Goal: Task Accomplishment & Management: Manage account settings

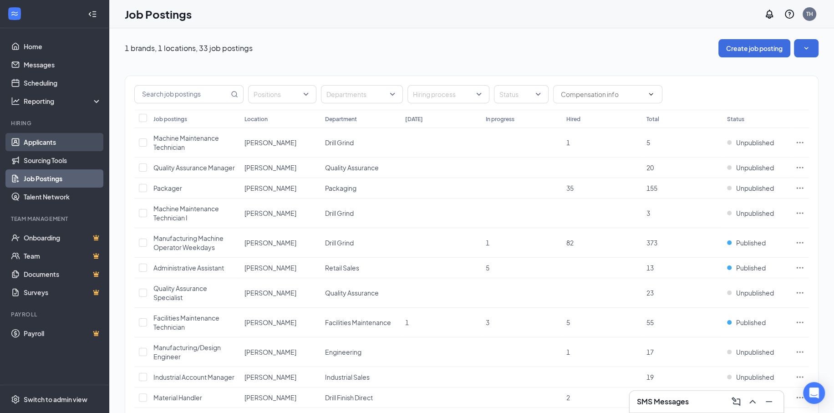
click at [60, 140] on link "Applicants" at bounding box center [63, 142] width 78 height 18
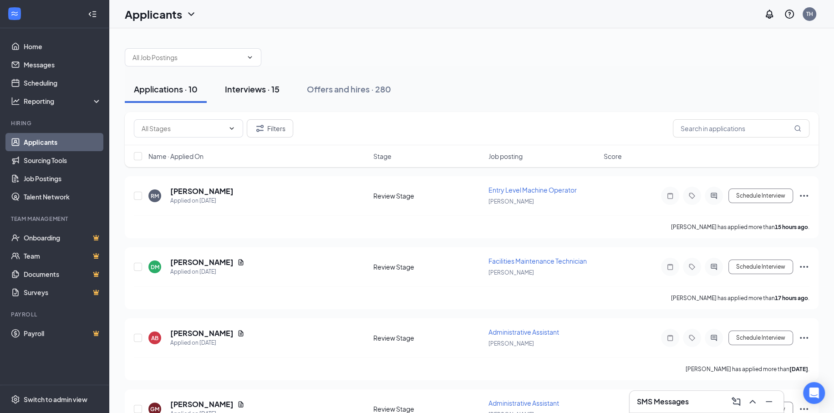
click at [242, 82] on button "Interviews · 15" at bounding box center [252, 89] width 73 height 27
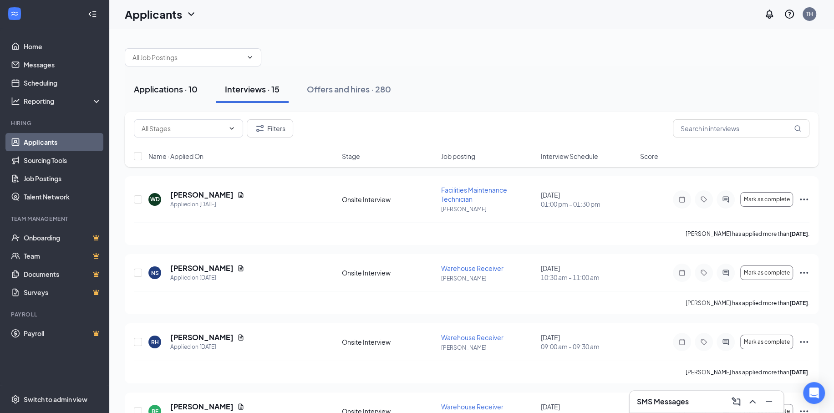
click at [178, 85] on div "Applications · 10" at bounding box center [166, 88] width 64 height 11
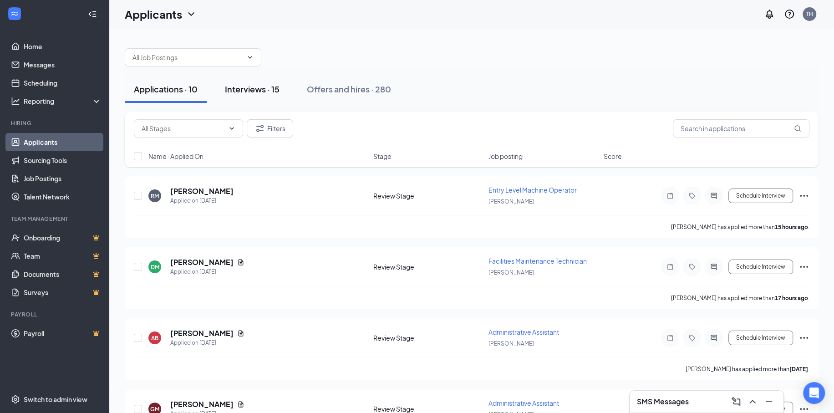
click at [234, 86] on div "Interviews · 15" at bounding box center [252, 88] width 55 height 11
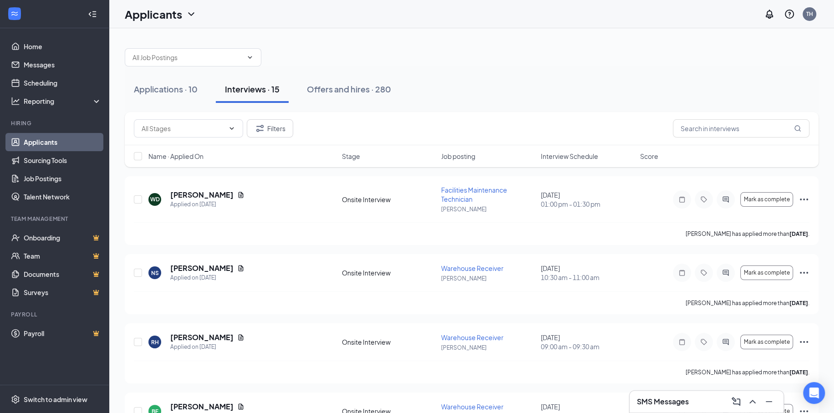
click at [569, 160] on span "Interview Schedule" at bounding box center [569, 156] width 57 height 9
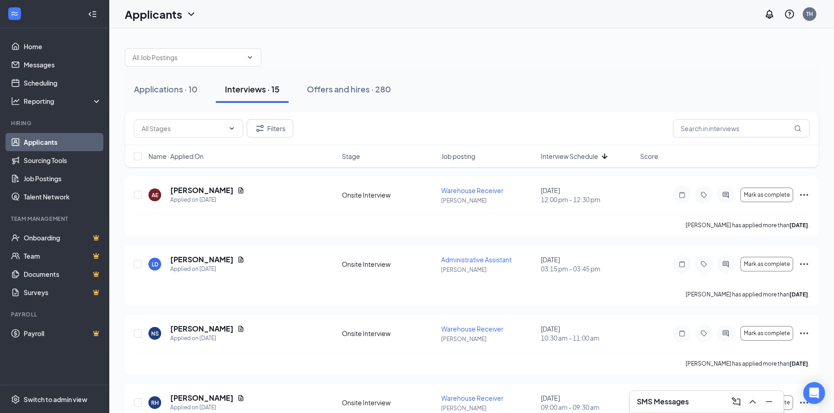
click at [582, 155] on span "Interview Schedule" at bounding box center [569, 156] width 57 height 9
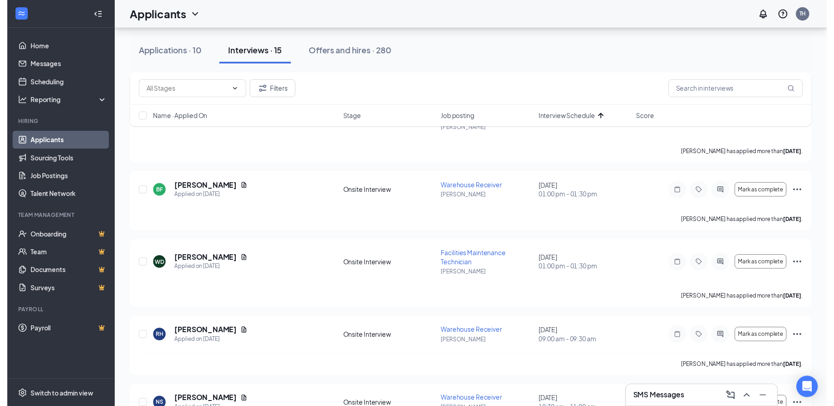
scroll to position [592, 0]
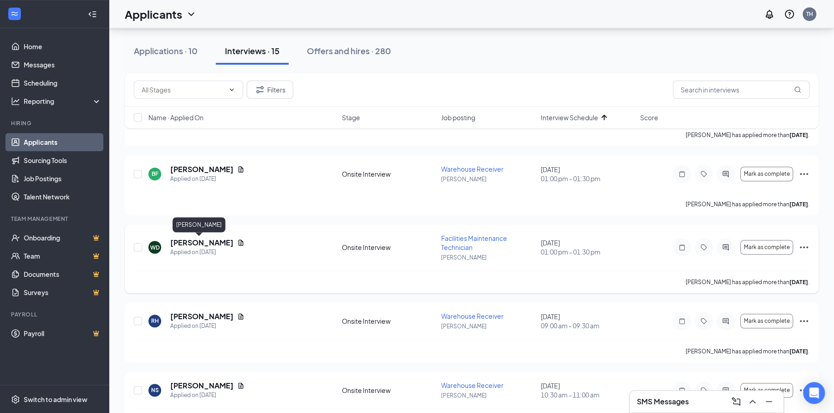
click at [191, 242] on h5 "[PERSON_NAME]" at bounding box center [201, 243] width 63 height 10
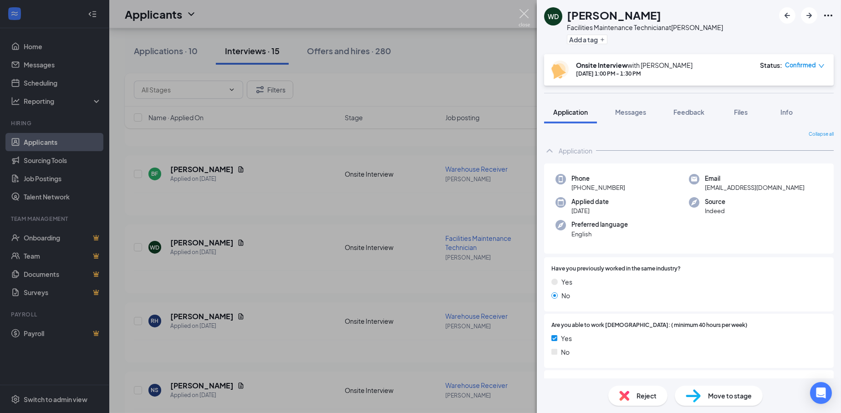
click at [521, 17] on img at bounding box center [523, 18] width 11 height 18
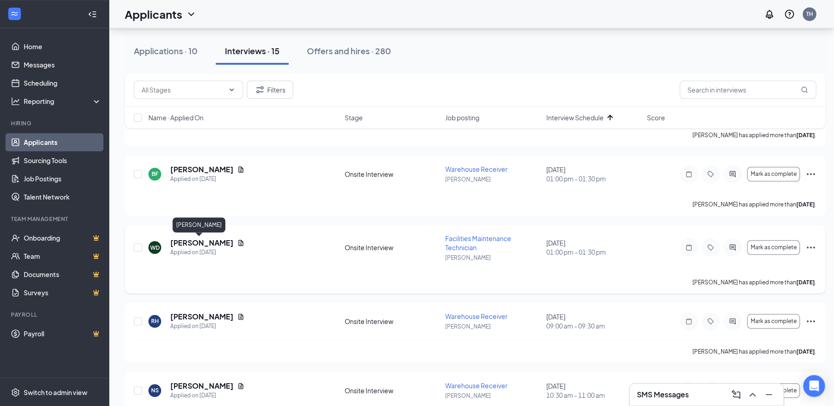
click at [206, 241] on h5 "[PERSON_NAME]" at bounding box center [201, 243] width 63 height 10
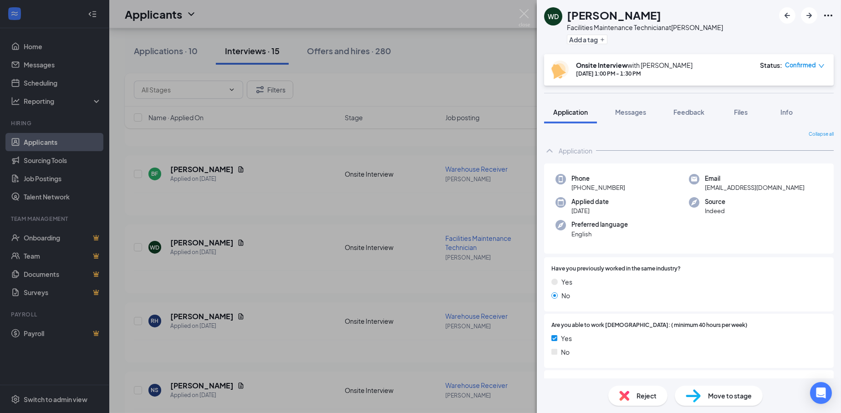
click at [827, 15] on icon "Ellipses" at bounding box center [828, 16] width 8 height 2
click at [769, 35] on link "View full application" at bounding box center [779, 35] width 98 height 9
click at [527, 7] on div "WD William Doty Facilities Maintenance Technician at Ronan Add a tag Onsite Int…" at bounding box center [420, 206] width 841 height 413
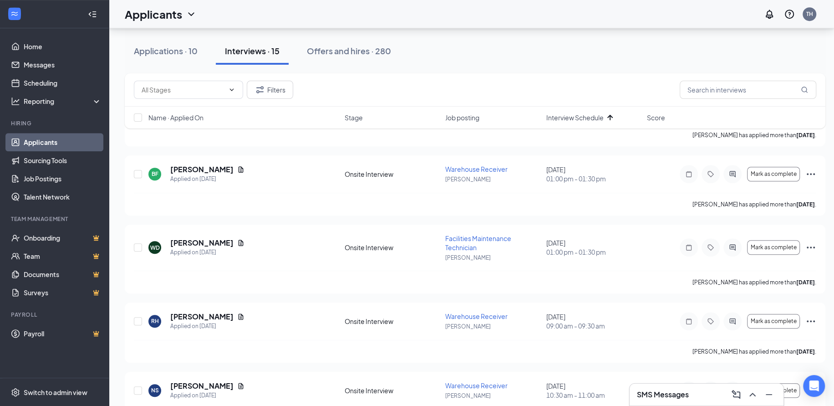
click at [527, 9] on div "Applicants TH" at bounding box center [471, 14] width 725 height 28
click at [187, 55] on div "Applications · 9" at bounding box center [164, 50] width 60 height 11
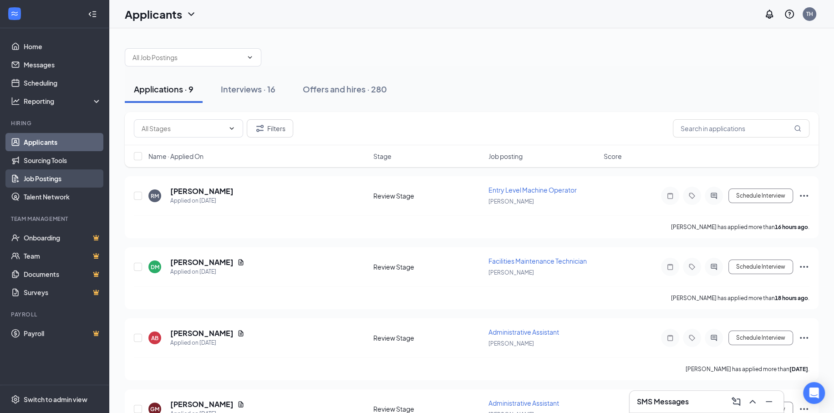
click at [45, 173] on link "Job Postings" at bounding box center [63, 178] width 78 height 18
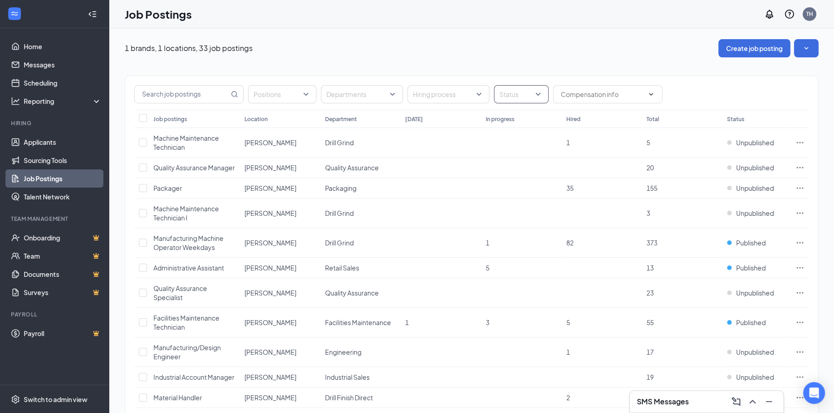
click at [520, 97] on div at bounding box center [516, 94] width 41 height 15
click at [522, 137] on span "Published" at bounding box center [528, 139] width 30 height 8
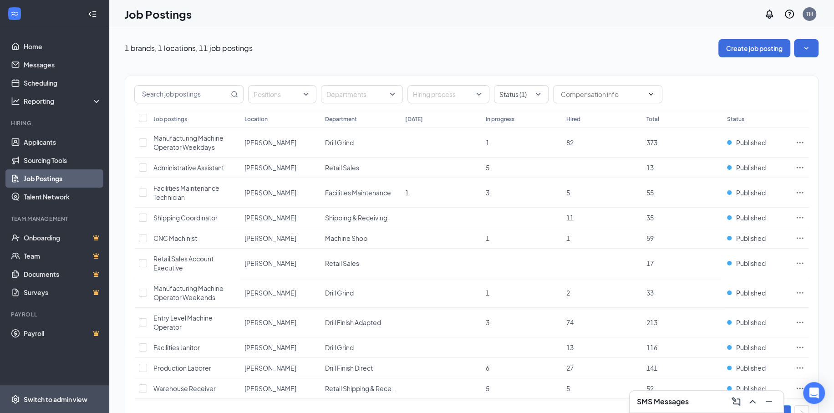
click at [66, 396] on div "Switch to admin view" at bounding box center [56, 399] width 64 height 9
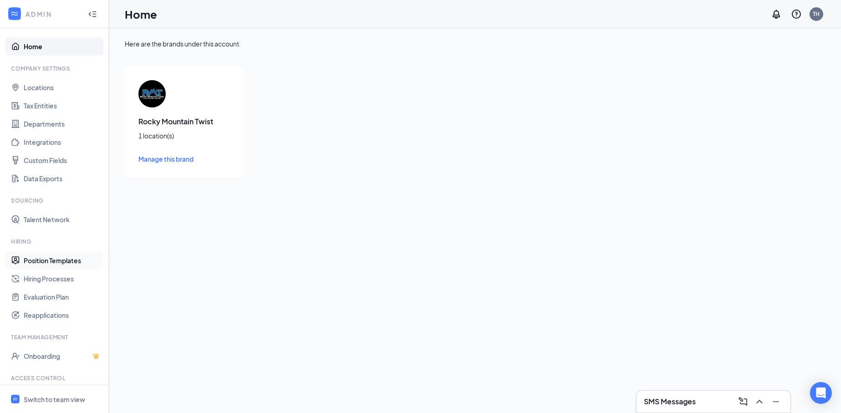
click at [68, 257] on link "Position Templates" at bounding box center [63, 260] width 78 height 18
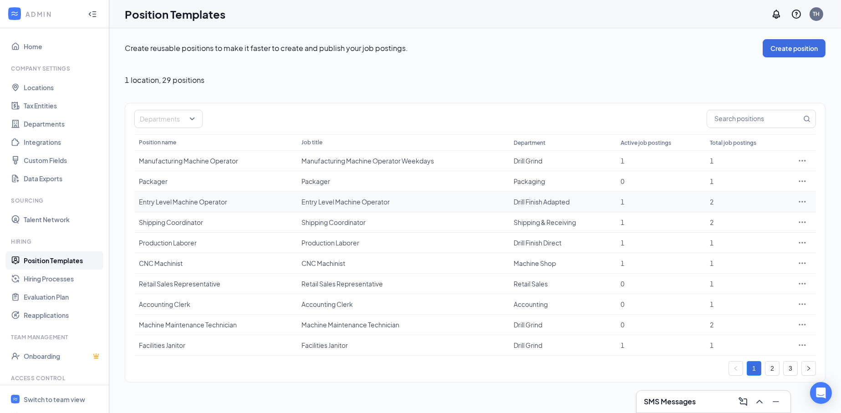
click at [797, 202] on div at bounding box center [802, 201] width 18 height 9
click at [807, 199] on div at bounding box center [802, 201] width 18 height 9
click at [803, 198] on icon "Ellipses" at bounding box center [802, 201] width 9 height 9
click at [727, 221] on span "Edit" at bounding box center [727, 219] width 12 height 8
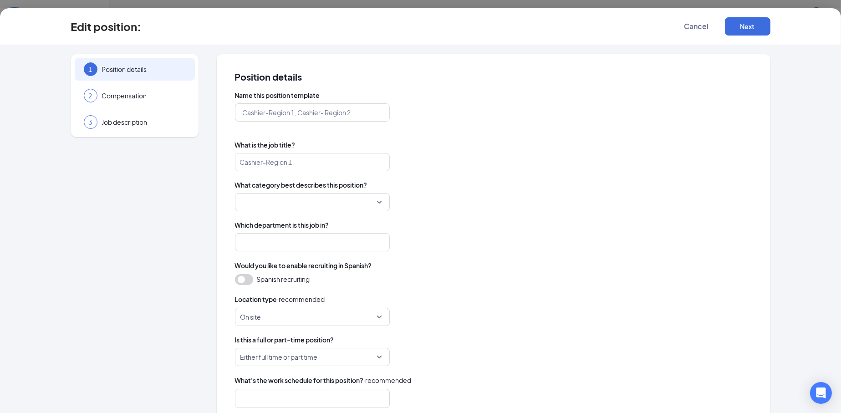
type input "Entry Level Machine Operator"
type input "Drill Finish Adapted"
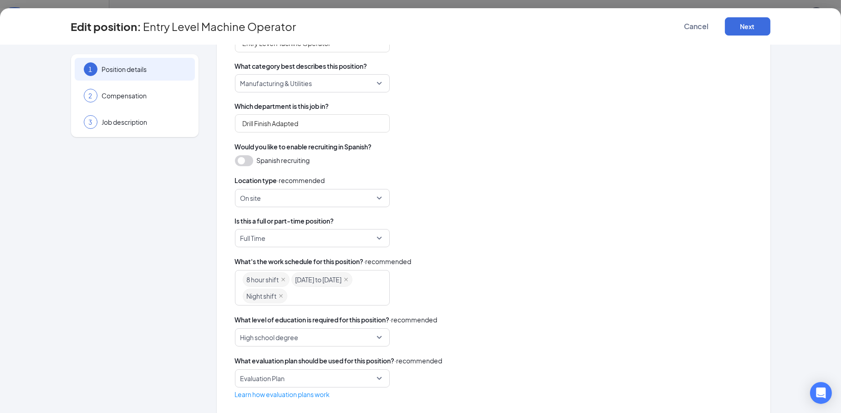
scroll to position [132, 0]
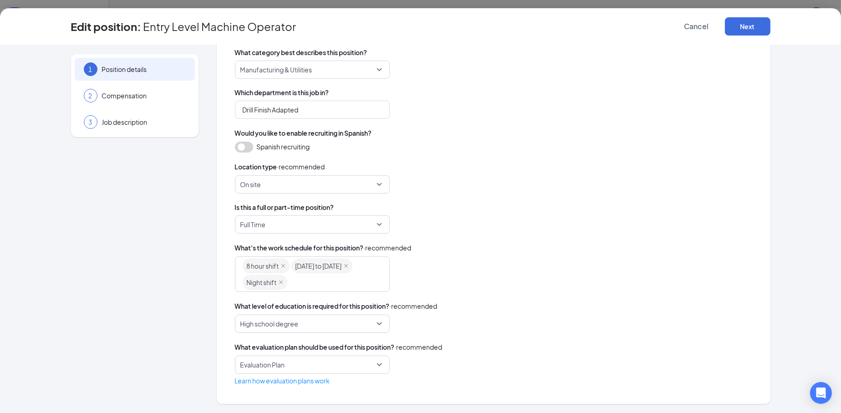
click at [322, 283] on div "8 hour shift Monday to Friday Night shift" at bounding box center [308, 274] width 131 height 33
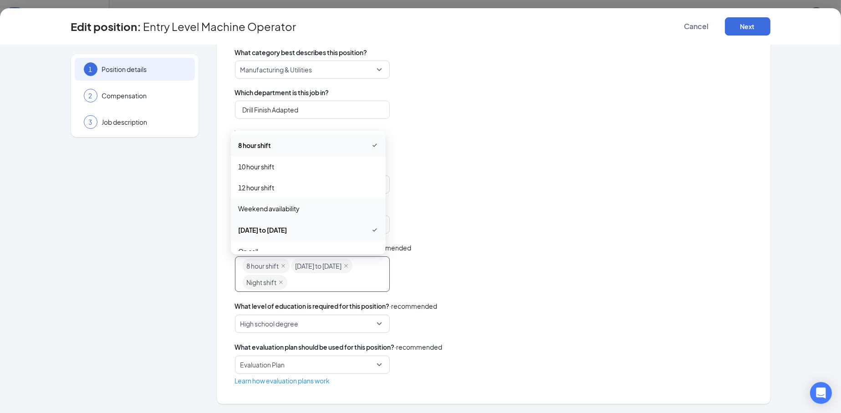
scroll to position [91, 0]
click at [264, 201] on span "Day shift" at bounding box center [308, 202] width 140 height 10
click at [523, 285] on div "8 hour shift Monday to Friday Night shift Day shift day_shift night_shift overt…" at bounding box center [493, 274] width 517 height 36
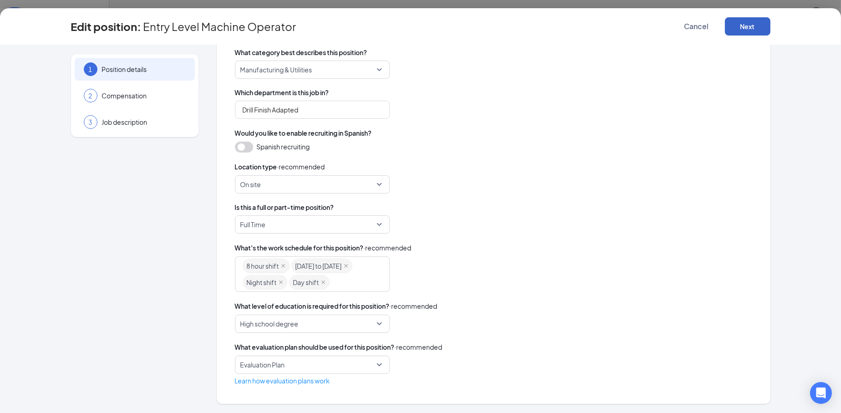
click at [747, 26] on button "Next" at bounding box center [748, 26] width 46 height 18
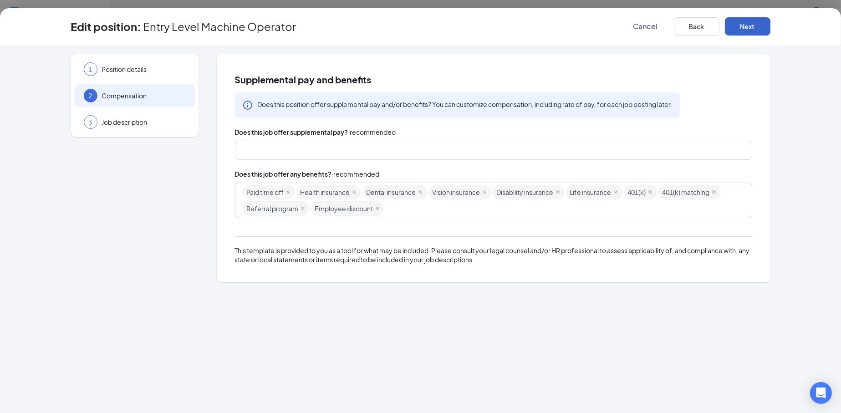
click at [748, 27] on button "Next" at bounding box center [748, 26] width 46 height 18
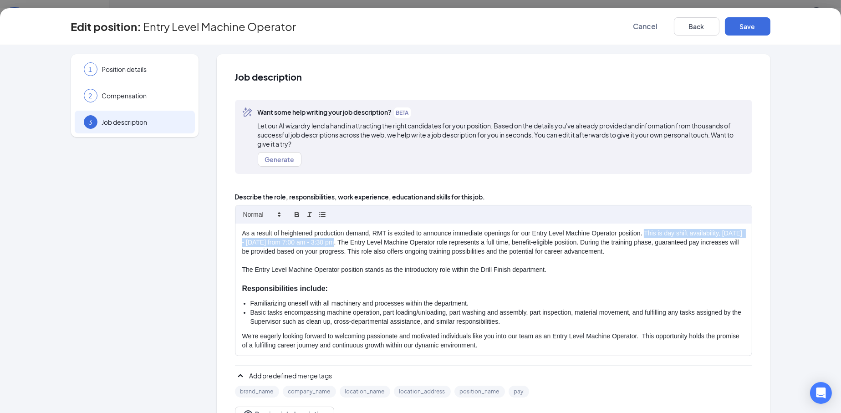
drag, startPoint x: 641, startPoint y: 232, endPoint x: 353, endPoint y: 242, distance: 288.8
click at [353, 242] on p "As a result of heightened production demand, RMT is excited to announce immedia…" at bounding box center [493, 242] width 503 height 27
click at [552, 285] on p "Responsibilities include:" at bounding box center [493, 289] width 503 height 10
click at [751, 32] on button "Save" at bounding box center [748, 26] width 46 height 18
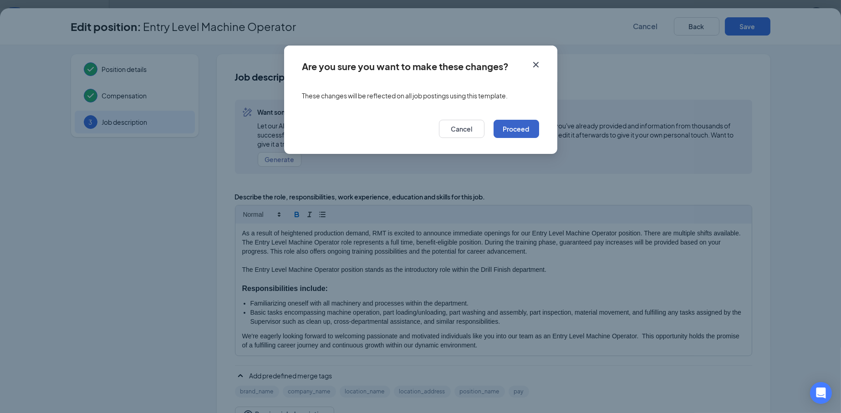
click at [511, 134] on button "Proceed" at bounding box center [516, 129] width 46 height 18
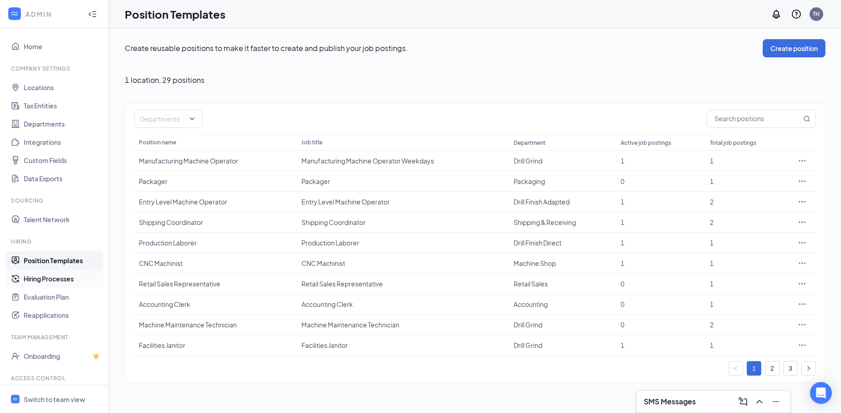
click at [54, 280] on link "Hiring Processes" at bounding box center [63, 278] width 78 height 18
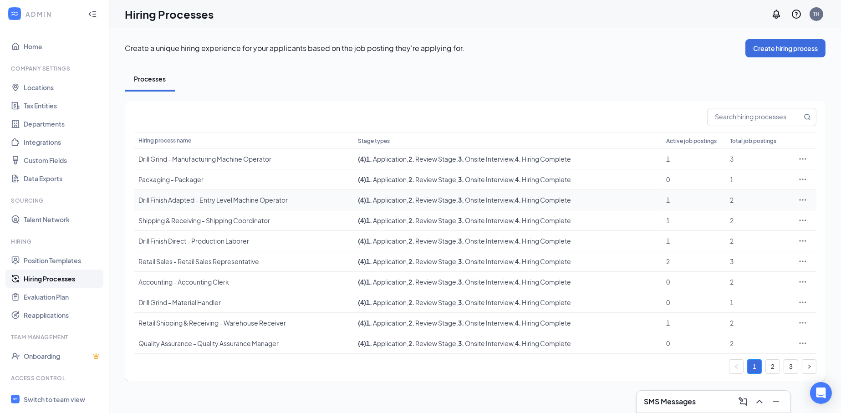
click at [801, 198] on icon "Ellipses" at bounding box center [802, 199] width 9 height 9
click at [726, 218] on span "Edit" at bounding box center [728, 217] width 12 height 8
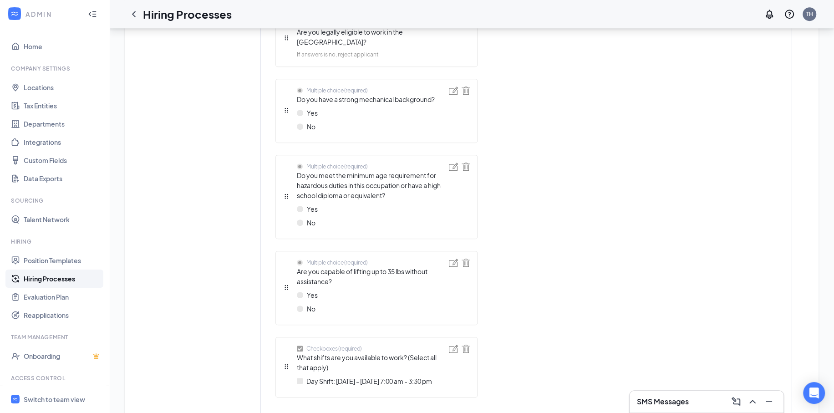
scroll to position [694, 0]
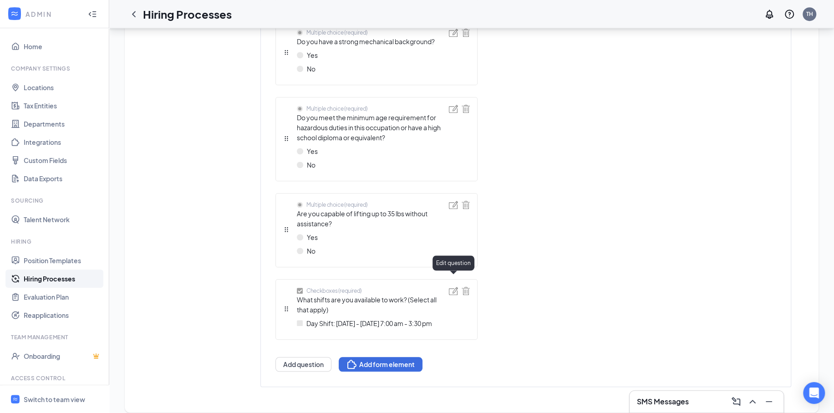
click at [454, 287] on img at bounding box center [453, 291] width 9 height 8
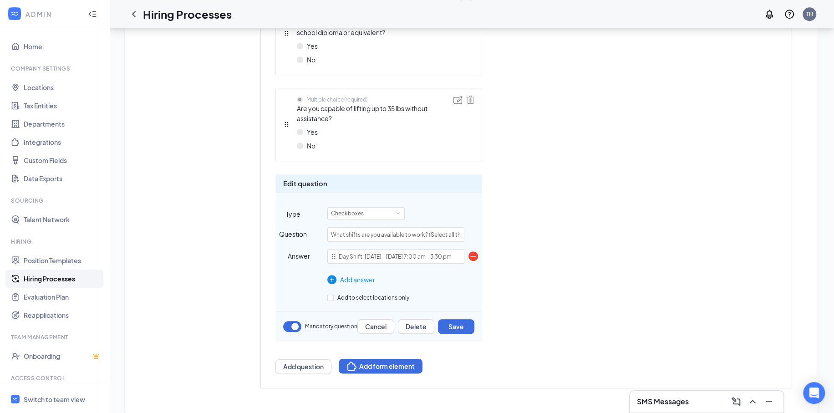
scroll to position [800, 0]
click at [361, 274] on div "Add answer" at bounding box center [395, 279] width 137 height 10
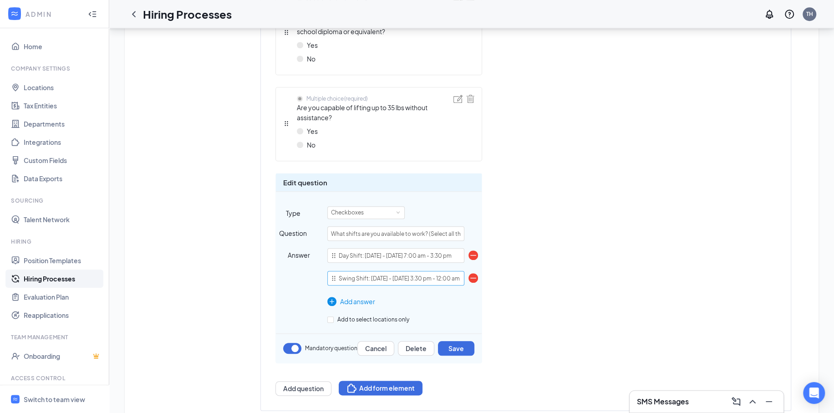
scroll to position [0, 1]
type input "Swing Shift: Monday - Friday 3:30 pm - 12:00 am"
click at [470, 341] on button "Save" at bounding box center [456, 348] width 36 height 15
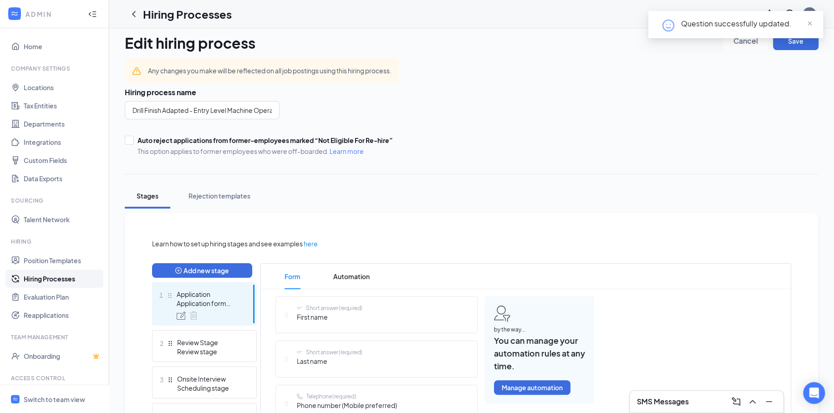
scroll to position [0, 0]
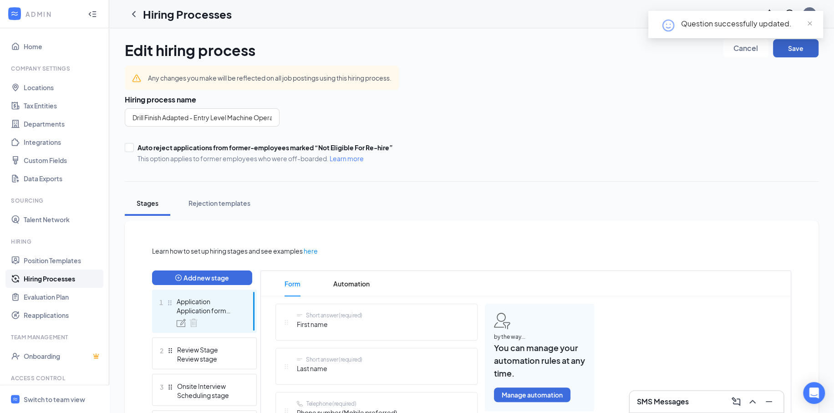
click at [794, 51] on button "Save" at bounding box center [796, 48] width 46 height 18
click at [46, 398] on div "Switch to team view" at bounding box center [54, 399] width 61 height 9
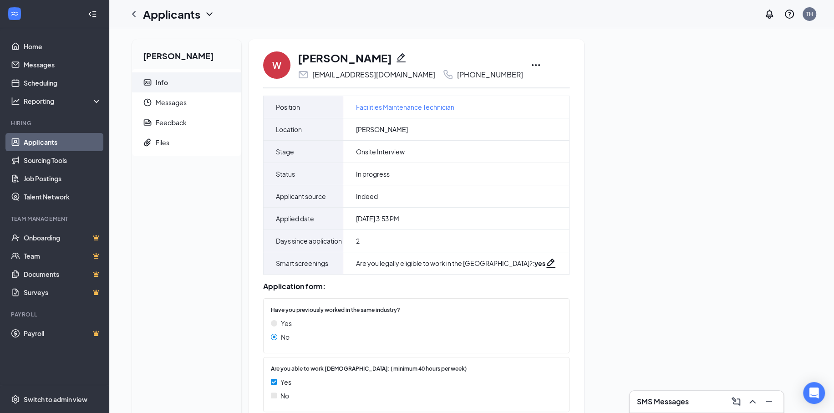
click at [134, 17] on icon "ChevronLeft" at bounding box center [133, 14] width 11 height 11
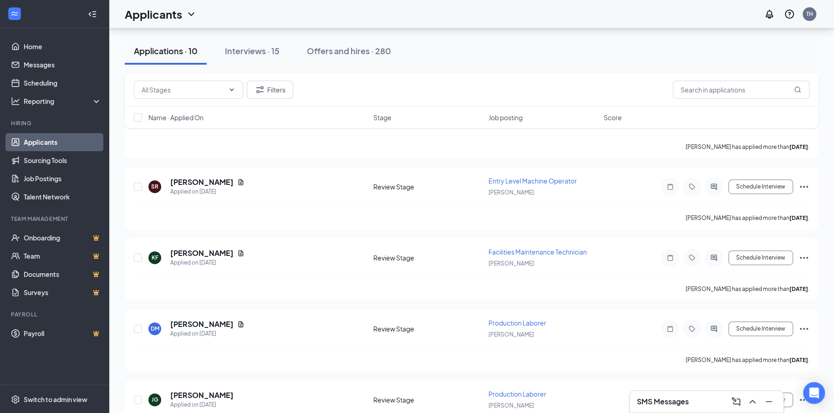
scroll to position [455, 0]
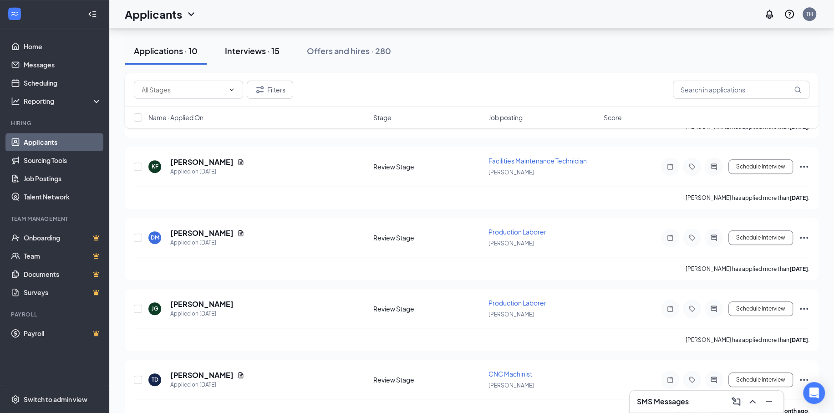
click at [257, 54] on div "Interviews · 15" at bounding box center [252, 50] width 55 height 11
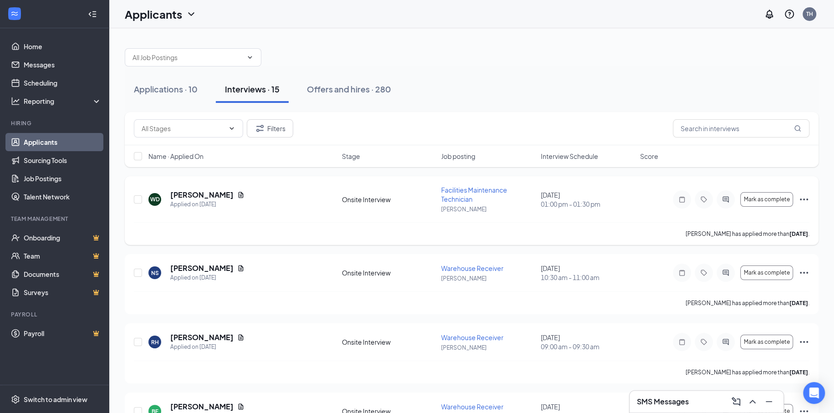
click at [801, 193] on div "Mark as complete" at bounding box center [741, 199] width 137 height 18
click at [803, 195] on icon "Ellipses" at bounding box center [803, 199] width 11 height 11
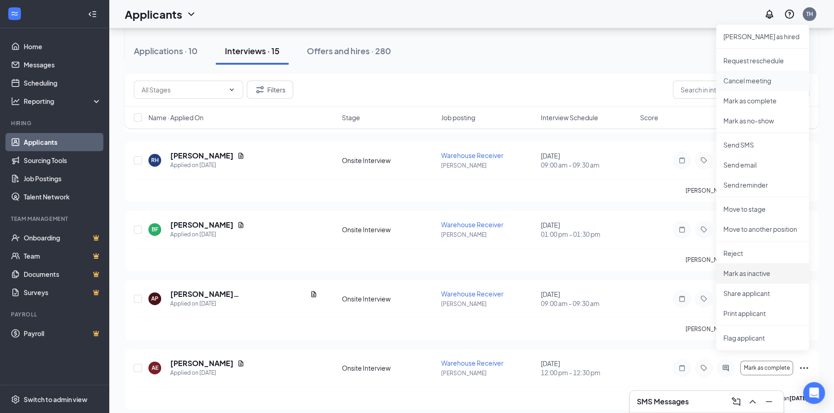
scroll to position [182, 0]
click at [762, 311] on p "Print applicant" at bounding box center [762, 312] width 78 height 9
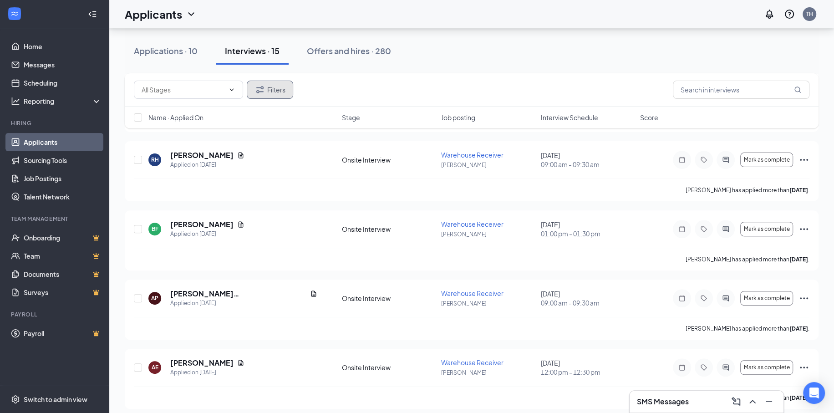
click at [255, 91] on icon "Filter" at bounding box center [259, 89] width 11 height 11
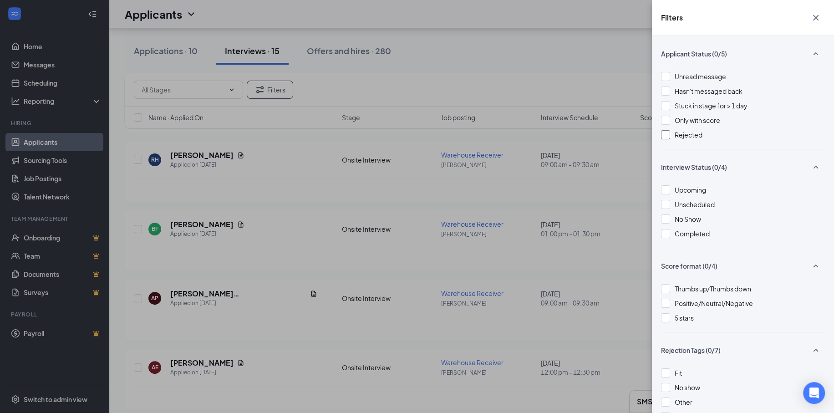
click at [668, 132] on div at bounding box center [665, 134] width 9 height 9
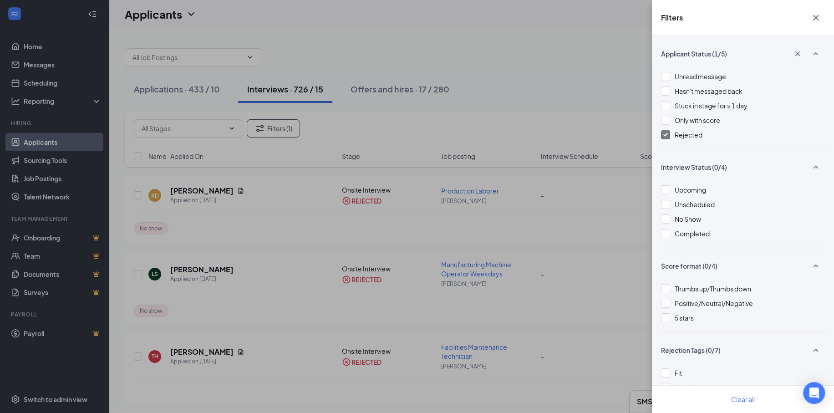
click at [632, 43] on div "Filters Applicant Status (1/5) Unread message Hasn't messaged back Stuck in sta…" at bounding box center [417, 206] width 834 height 413
click at [813, 15] on icon "Cross" at bounding box center [815, 17] width 11 height 11
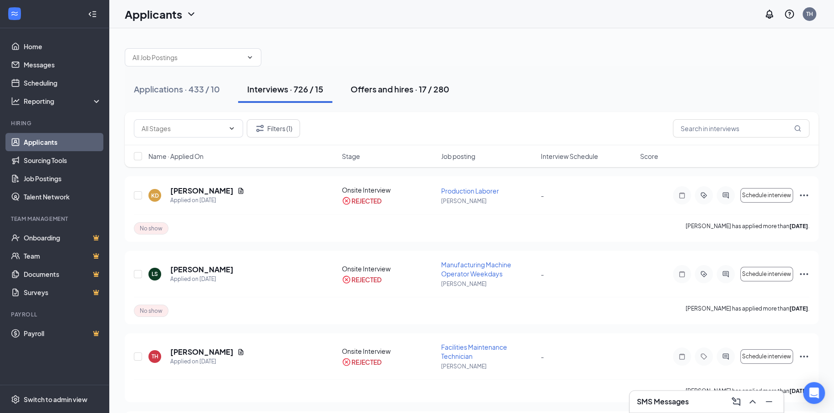
click at [423, 87] on div "Offers and hires · 17 / 280" at bounding box center [400, 88] width 99 height 11
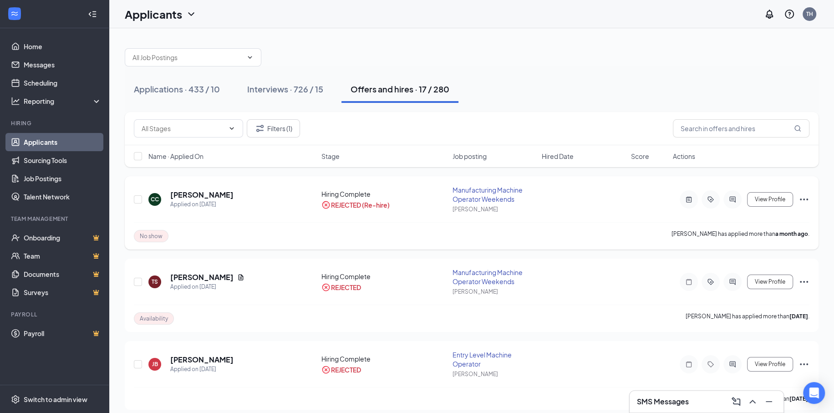
click at [732, 197] on icon "ActiveChat" at bounding box center [732, 199] width 11 height 7
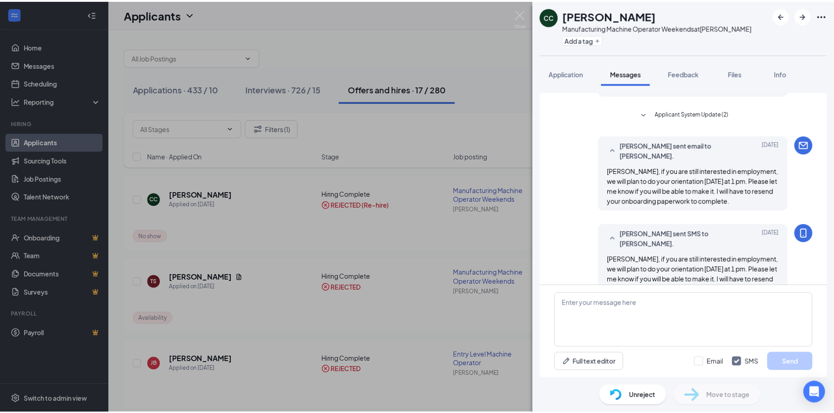
scroll to position [529, 0]
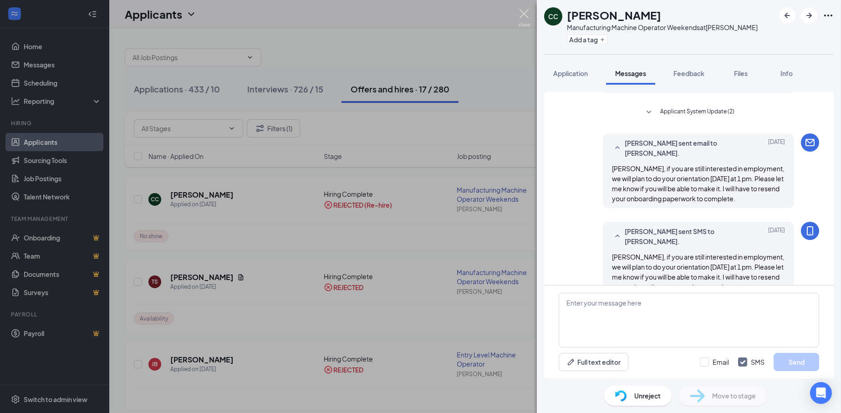
click at [523, 15] on img at bounding box center [523, 18] width 11 height 18
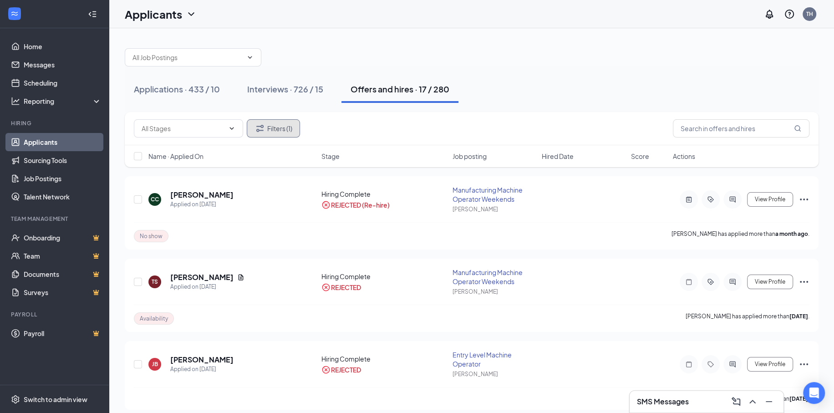
click at [280, 127] on button "Filters (1)" at bounding box center [273, 128] width 53 height 18
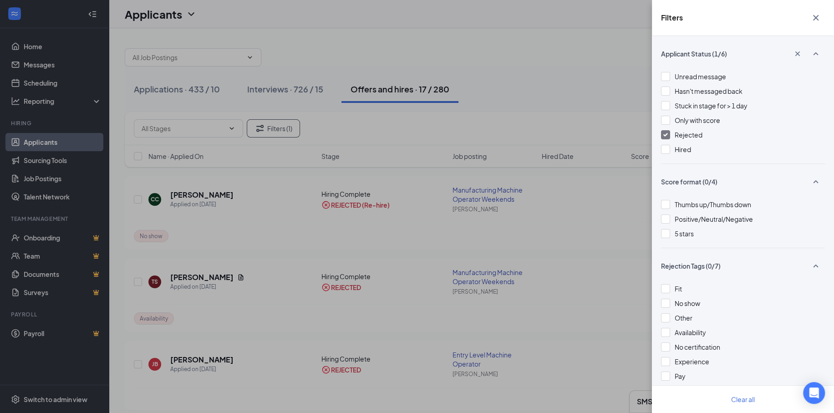
click at [663, 134] on img at bounding box center [665, 135] width 5 height 4
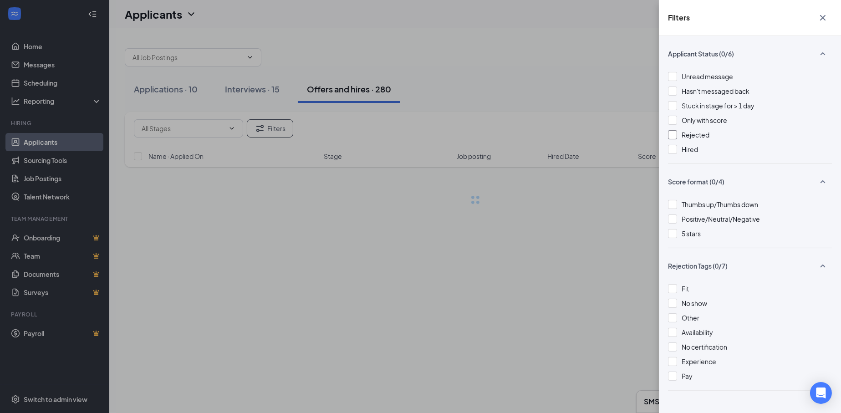
click at [612, 77] on div "Filters Applicant Status (0/6) Unread message Hasn't messaged back Stuck in sta…" at bounding box center [420, 206] width 841 height 413
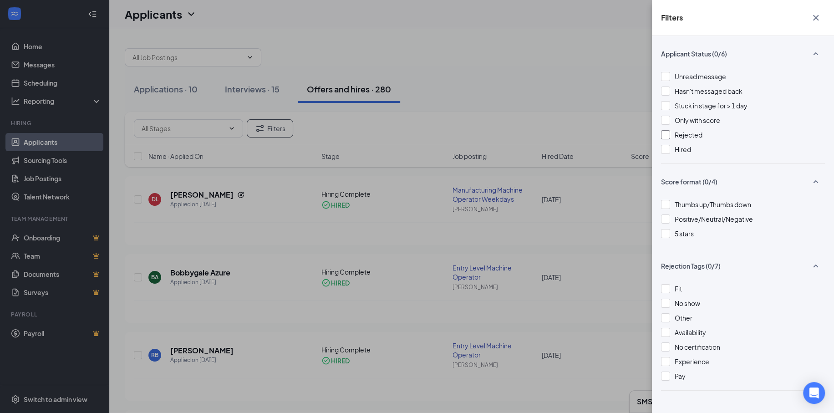
click at [814, 18] on icon "Cross" at bounding box center [815, 17] width 11 height 11
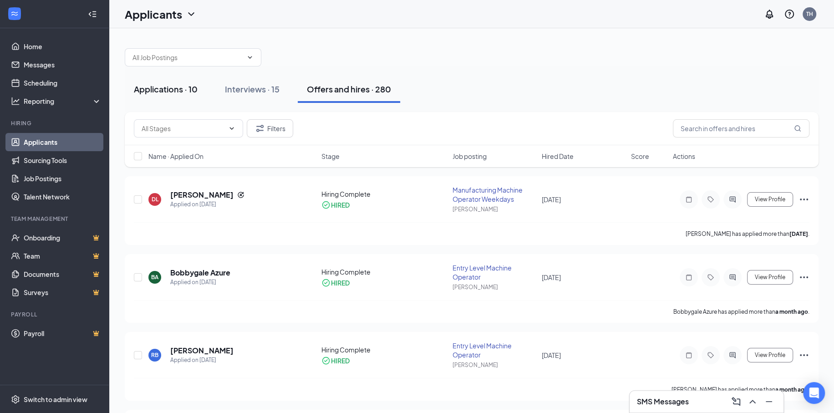
click at [170, 88] on div "Applications · 10" at bounding box center [166, 88] width 64 height 11
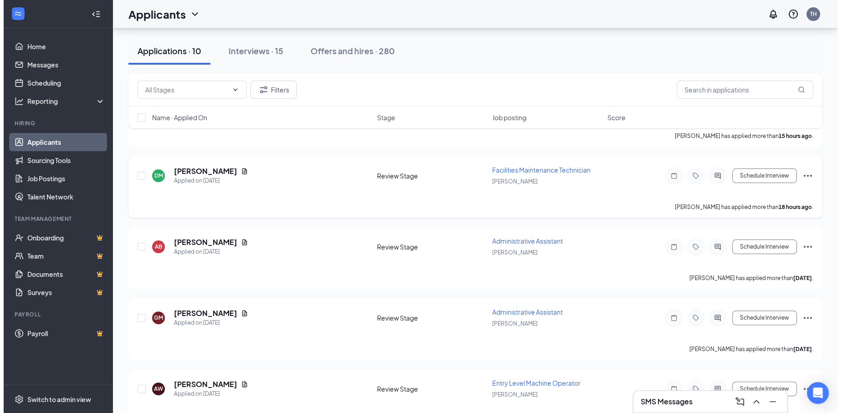
scroll to position [91, 0]
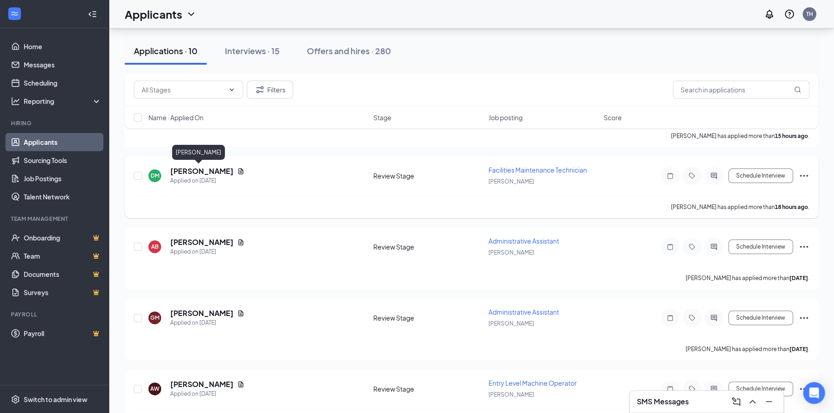
click at [190, 166] on h5 "[PERSON_NAME]" at bounding box center [201, 171] width 63 height 10
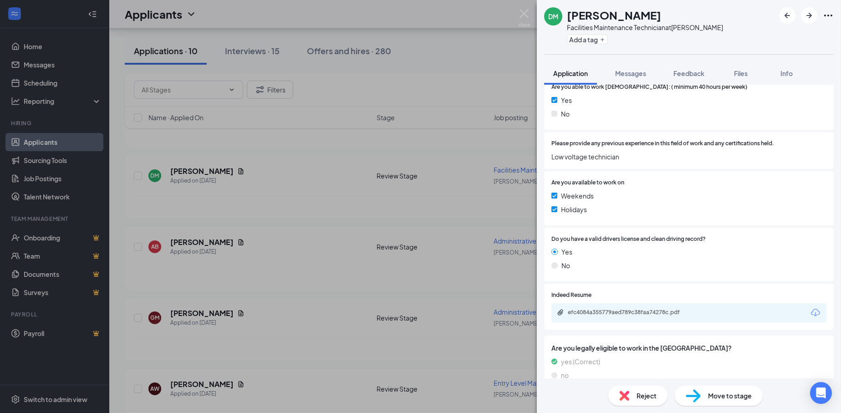
scroll to position [214, 0]
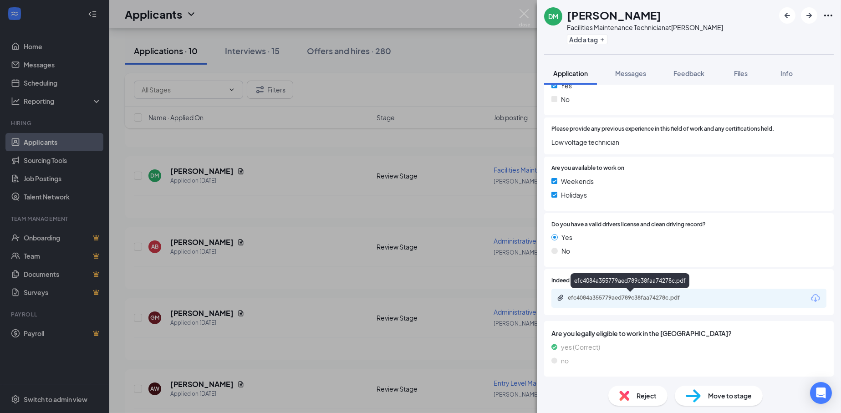
click at [655, 298] on div "efc4084a355779aed789c38faa74278c.pdf" at bounding box center [631, 297] width 127 height 7
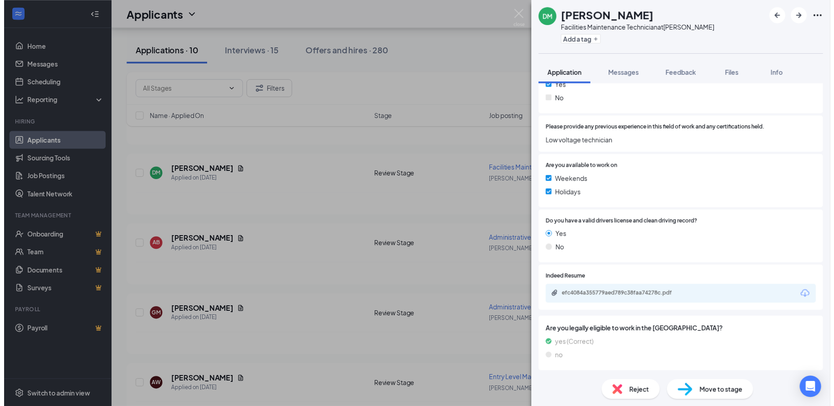
scroll to position [210, 0]
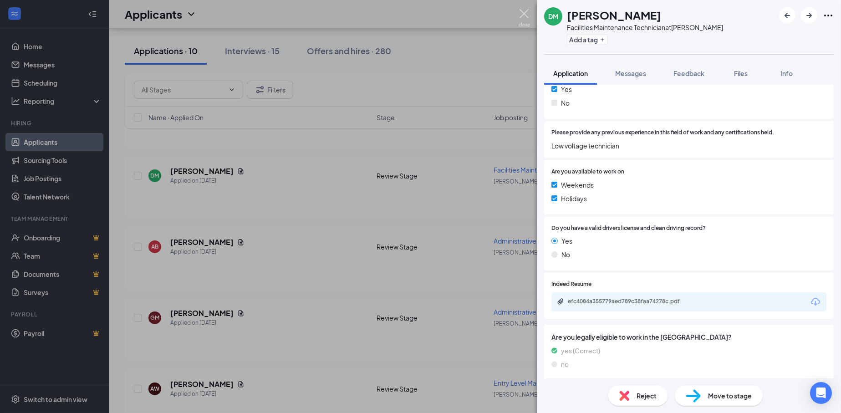
click at [524, 14] on img at bounding box center [523, 18] width 11 height 18
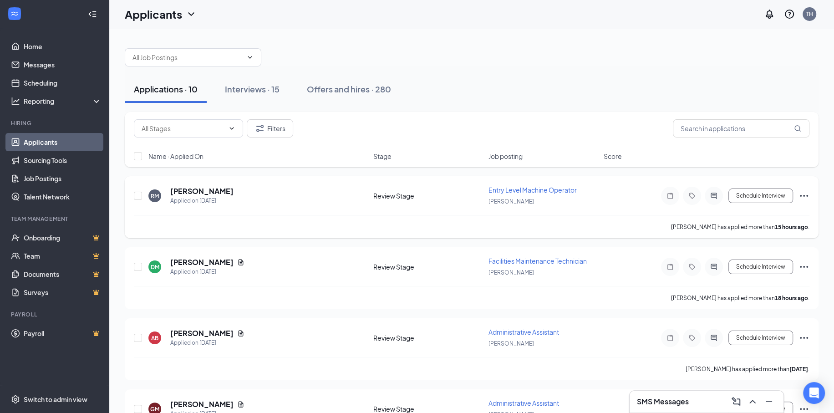
click at [196, 184] on div "RM Ricky McCain Applied on Sep 15 Review Stage Entry Level Machine Operator Ron…" at bounding box center [472, 207] width 694 height 62
click at [200, 188] on h5 "[PERSON_NAME]" at bounding box center [201, 191] width 63 height 10
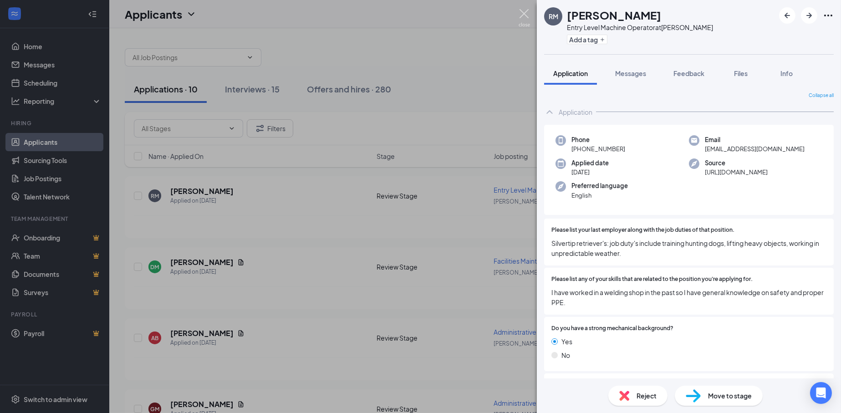
click at [525, 10] on img at bounding box center [523, 18] width 11 height 18
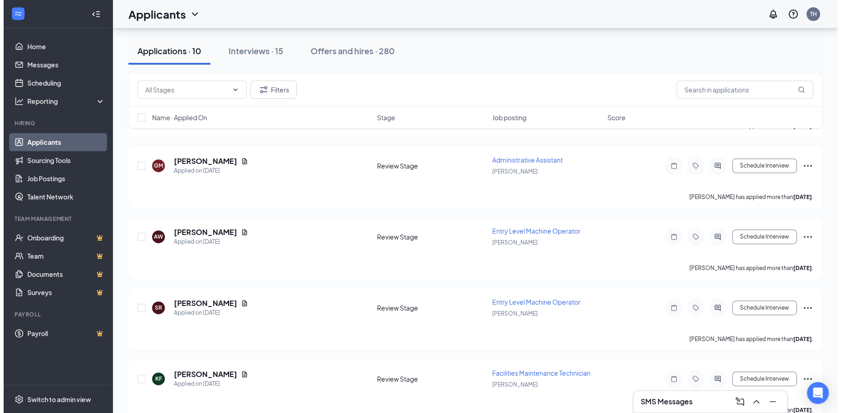
scroll to position [319, 0]
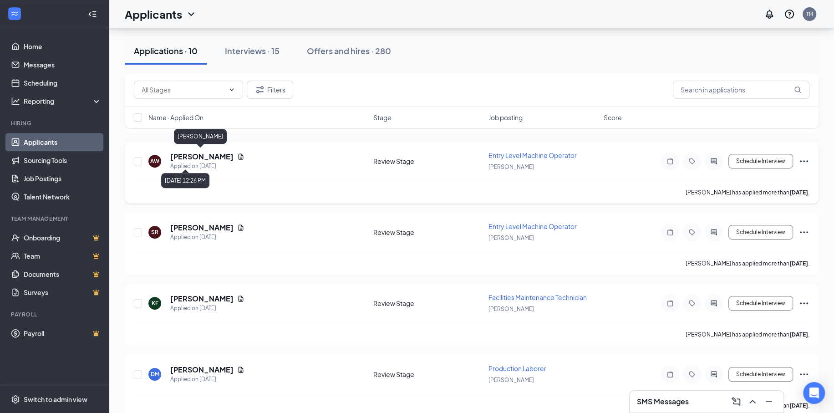
click at [191, 154] on h5 "[PERSON_NAME]" at bounding box center [201, 157] width 63 height 10
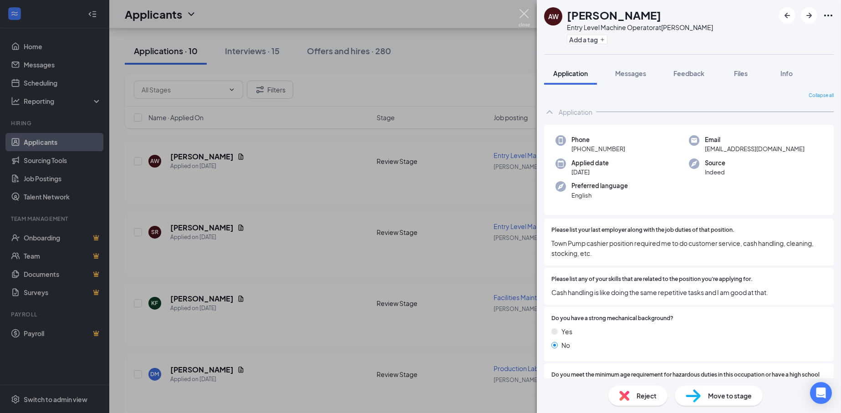
click at [526, 9] on img at bounding box center [523, 18] width 11 height 18
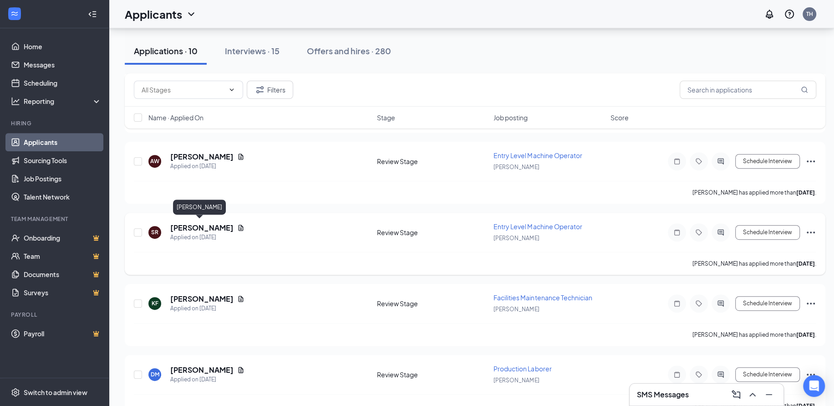
click at [207, 225] on h5 "[PERSON_NAME]" at bounding box center [201, 228] width 63 height 10
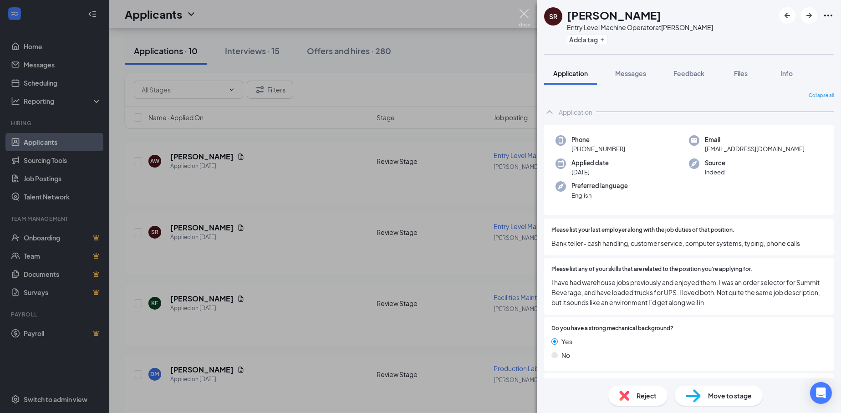
click at [520, 15] on img at bounding box center [523, 18] width 11 height 18
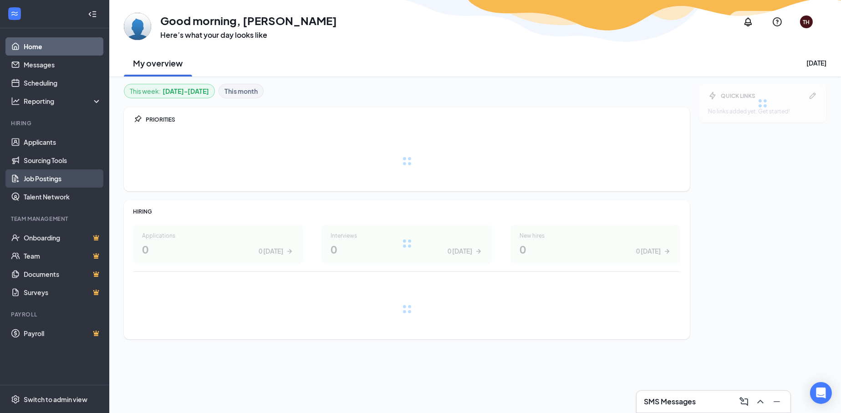
click at [56, 176] on link "Job Postings" at bounding box center [63, 178] width 78 height 18
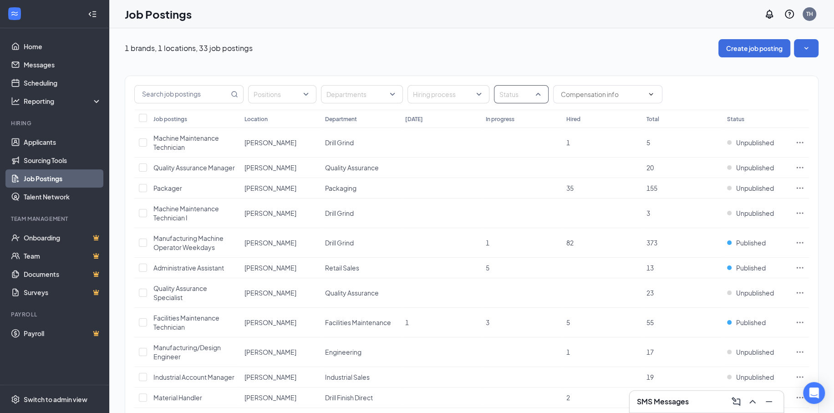
click at [529, 97] on div at bounding box center [516, 94] width 41 height 15
click at [512, 140] on div "Published" at bounding box center [526, 139] width 51 height 10
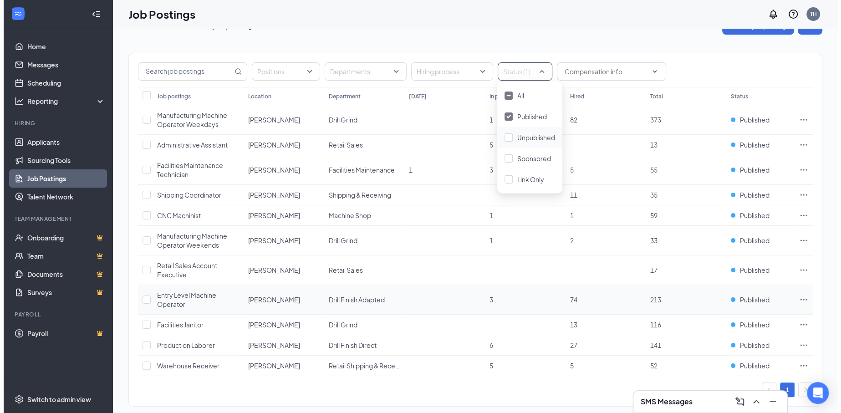
scroll to position [36, 0]
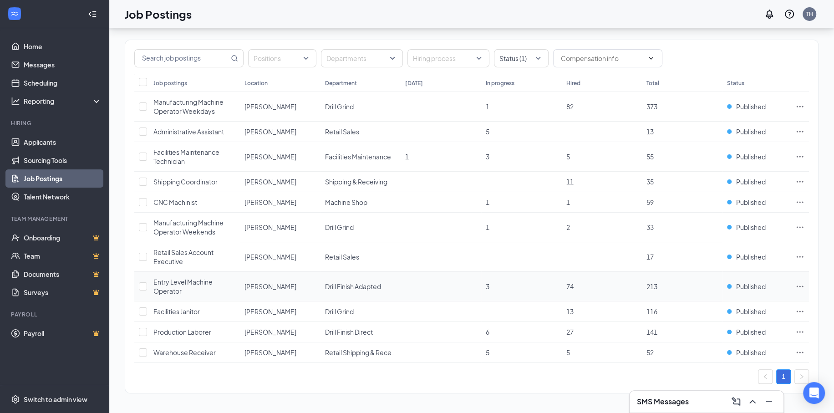
click at [801, 289] on icon "Ellipses" at bounding box center [799, 286] width 9 height 9
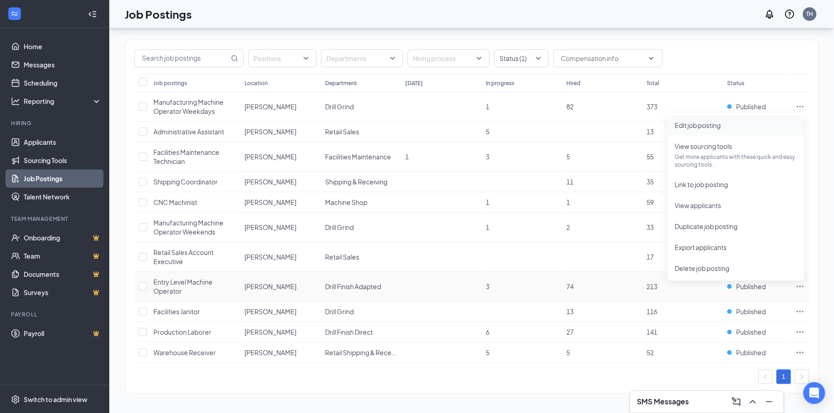
click at [691, 125] on span "Edit job posting" at bounding box center [698, 125] width 46 height 8
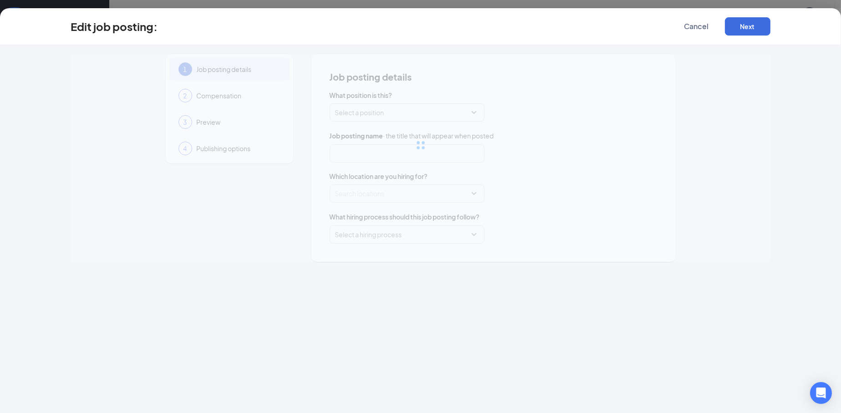
type input "Entry Level Machine Operator"
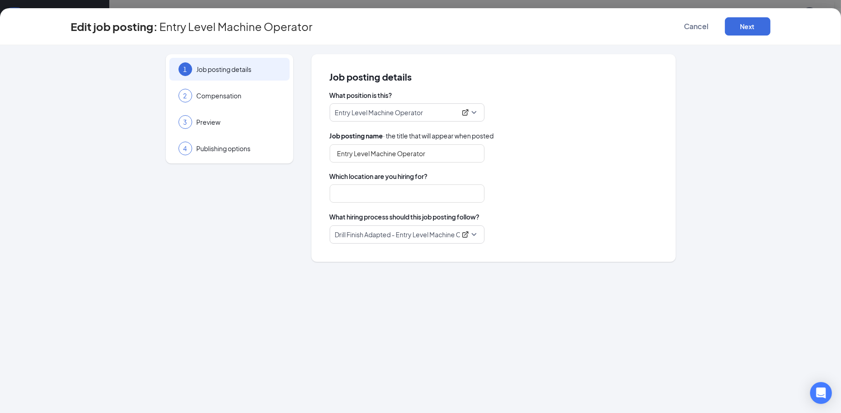
type input "[PERSON_NAME]"
click at [746, 25] on button "Next" at bounding box center [748, 26] width 46 height 18
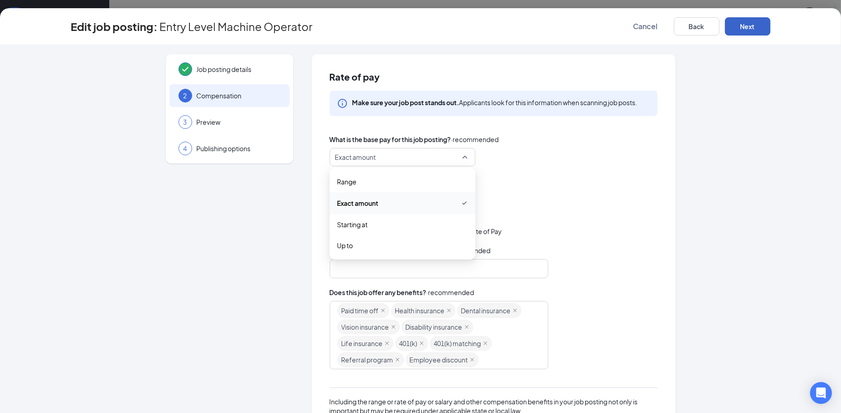
click at [399, 159] on span "Exact amount" at bounding box center [398, 156] width 127 height 17
click at [357, 181] on span "Range" at bounding box center [402, 182] width 131 height 10
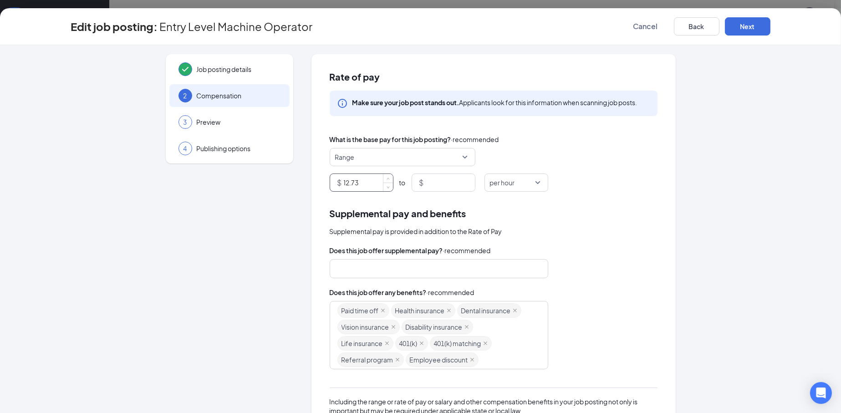
click at [359, 183] on input "12.73" at bounding box center [368, 182] width 49 height 17
click at [434, 181] on input at bounding box center [450, 182] width 49 height 17
type input "14.48"
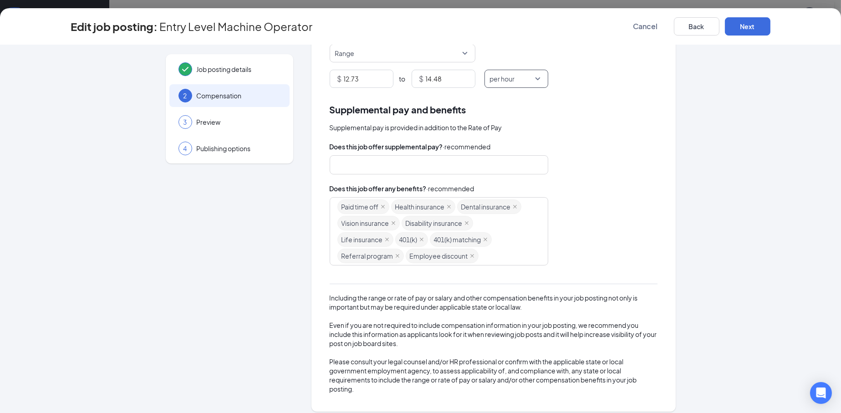
scroll to position [111, 0]
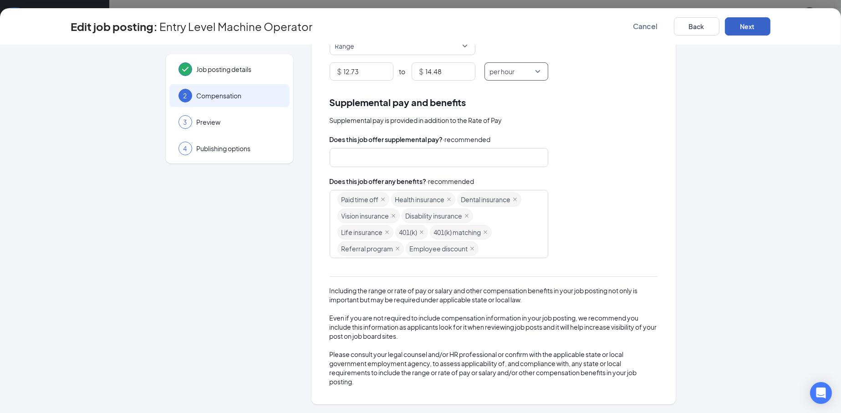
click at [743, 19] on button "Next" at bounding box center [748, 26] width 46 height 18
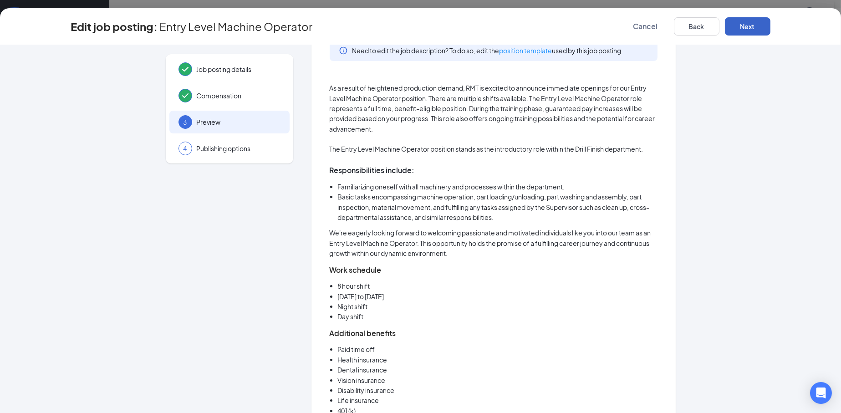
click at [740, 29] on button "Next" at bounding box center [748, 26] width 46 height 18
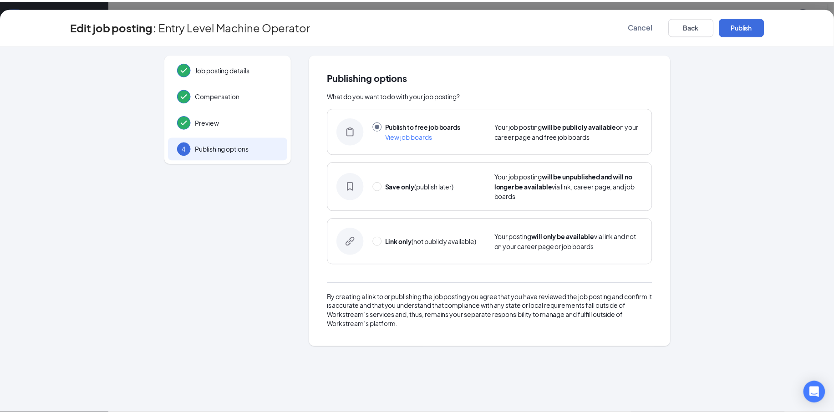
scroll to position [0, 0]
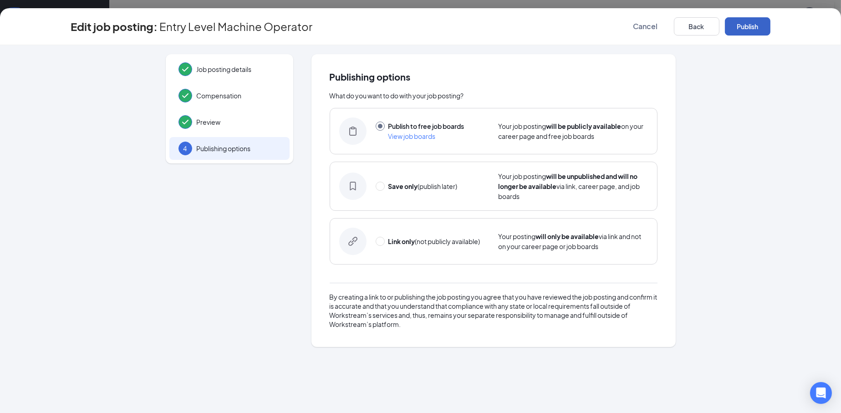
click at [740, 29] on button "Publish" at bounding box center [748, 26] width 46 height 18
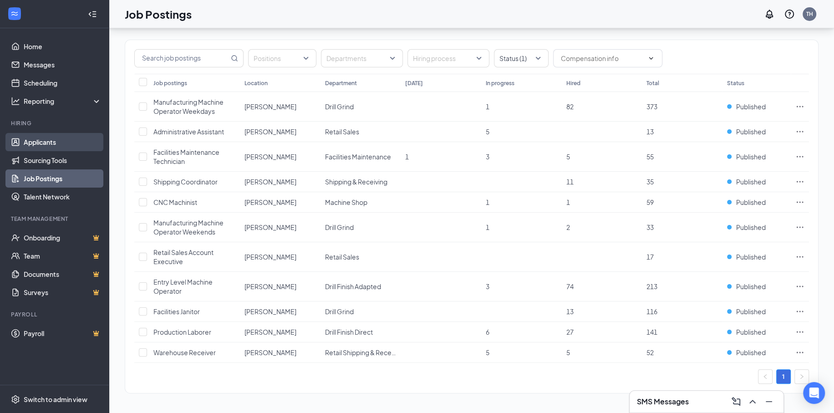
click at [45, 140] on link "Applicants" at bounding box center [63, 142] width 78 height 18
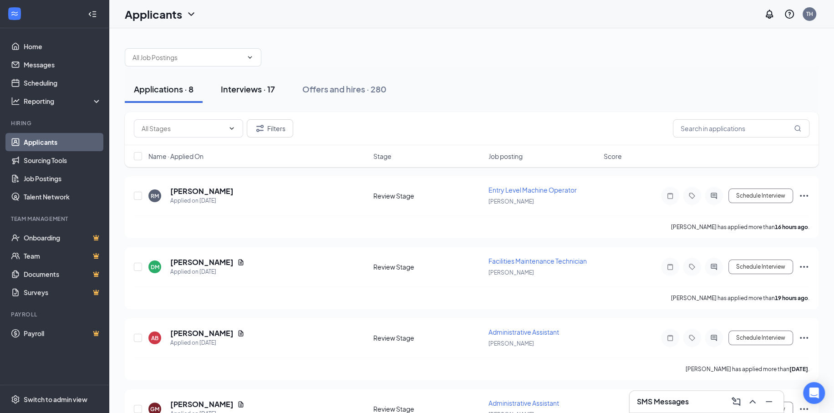
click at [239, 86] on div "Interviews · 17" at bounding box center [248, 88] width 54 height 11
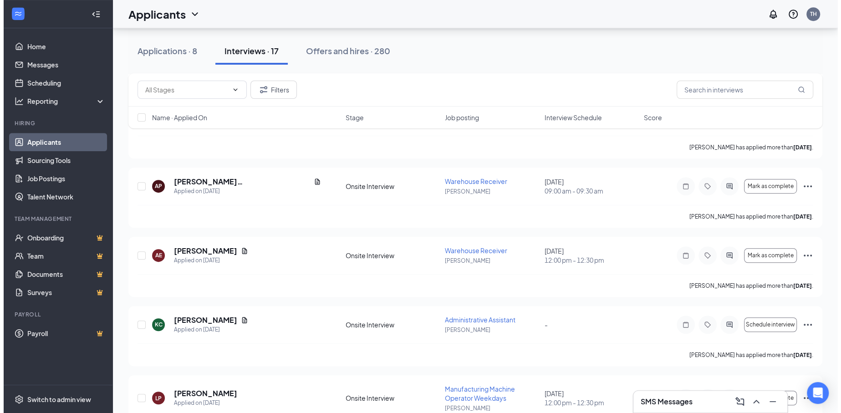
scroll to position [455, 0]
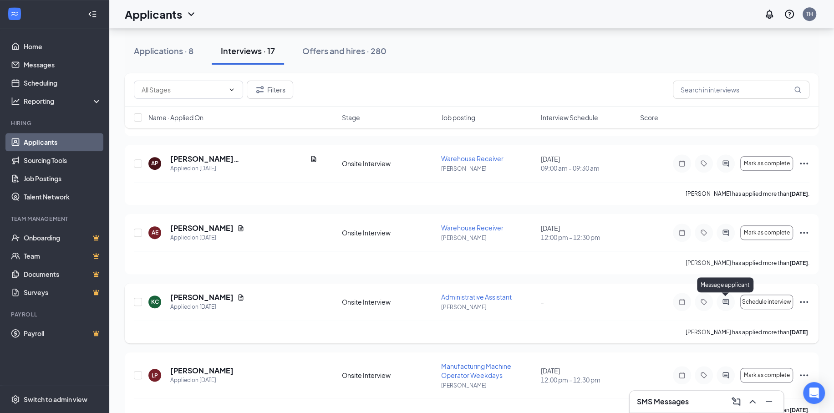
click at [727, 302] on icon "ActiveChat" at bounding box center [725, 301] width 11 height 7
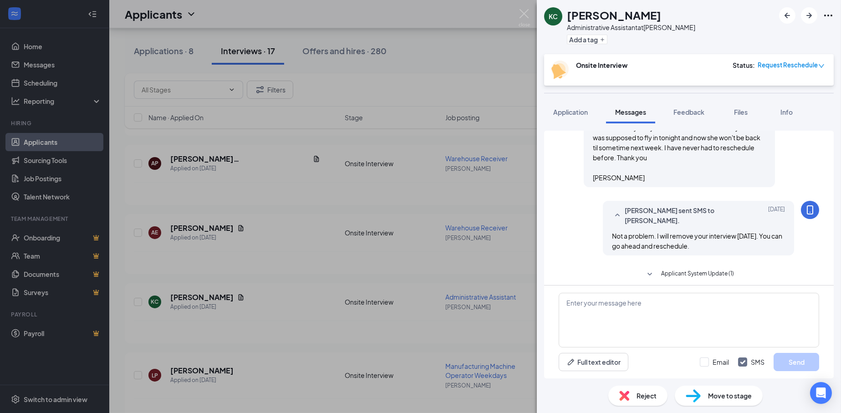
scroll to position [351, 0]
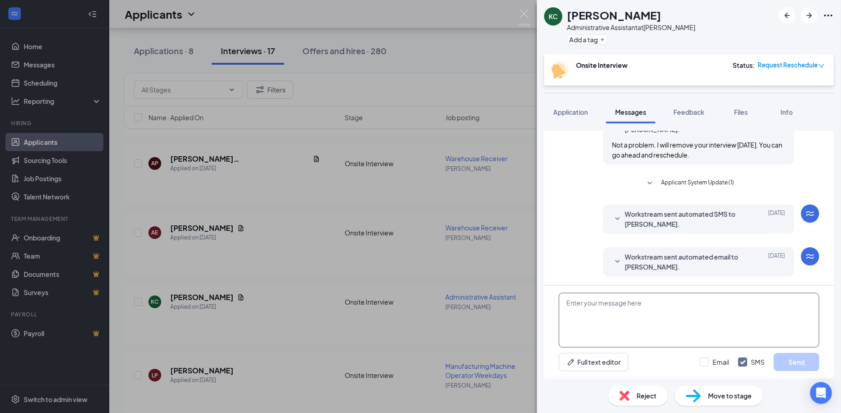
click at [683, 313] on textarea at bounding box center [689, 320] width 260 height 55
type textarea "Hi [PERSON_NAME], just reaching out to see if you wanted to reschedule your int…"
click at [698, 361] on div "Full text editor Email SMS Send" at bounding box center [689, 362] width 260 height 18
drag, startPoint x: 705, startPoint y: 364, endPoint x: 721, endPoint y: 361, distance: 16.1
click at [706, 366] on input "Email" at bounding box center [714, 361] width 29 height 9
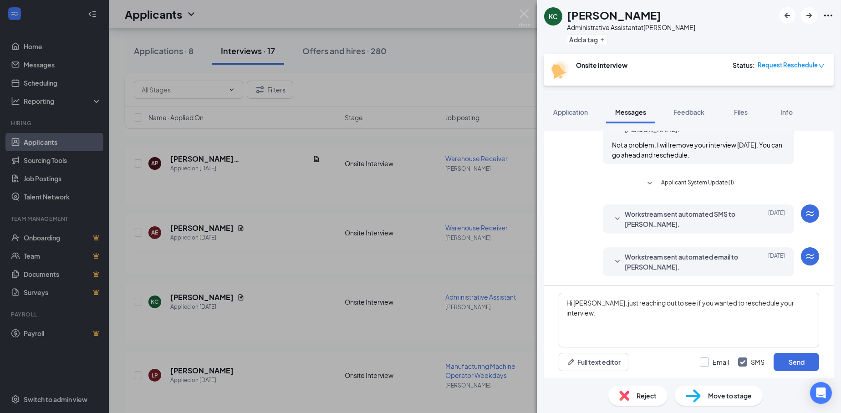
checkbox input "true"
click at [802, 361] on button "Send" at bounding box center [796, 362] width 46 height 18
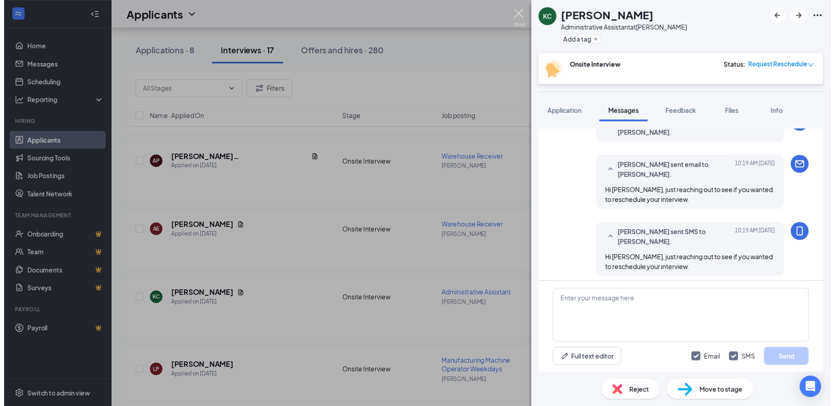
scroll to position [488, 0]
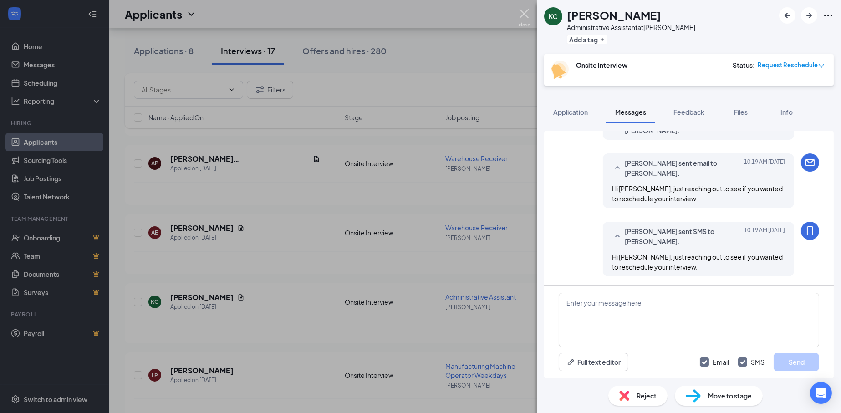
click at [529, 10] on img at bounding box center [523, 18] width 11 height 18
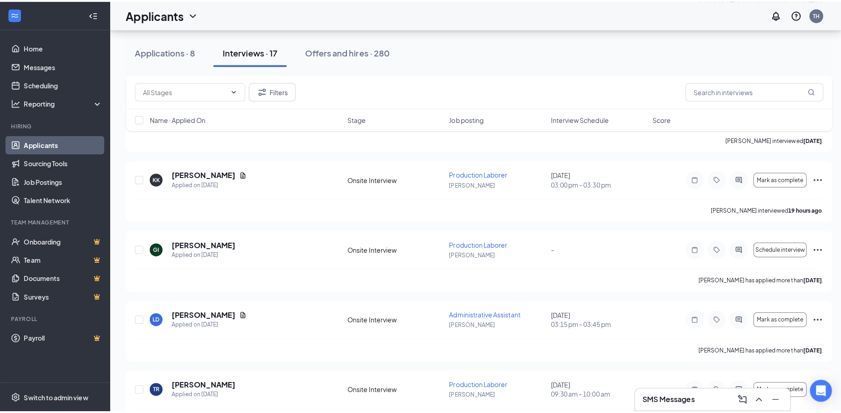
scroll to position [956, 0]
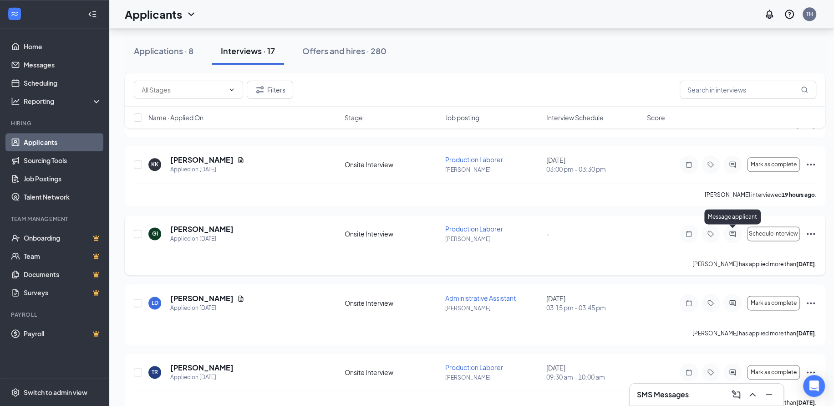
click at [732, 234] on icon "ActiveChat" at bounding box center [732, 233] width 11 height 7
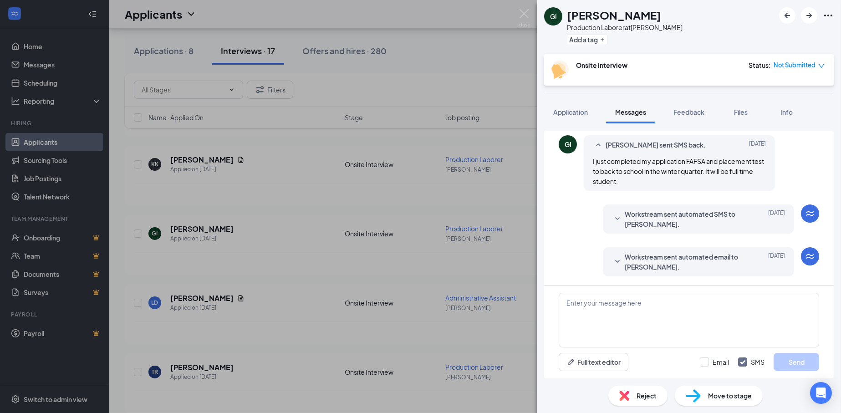
scroll to position [273, 0]
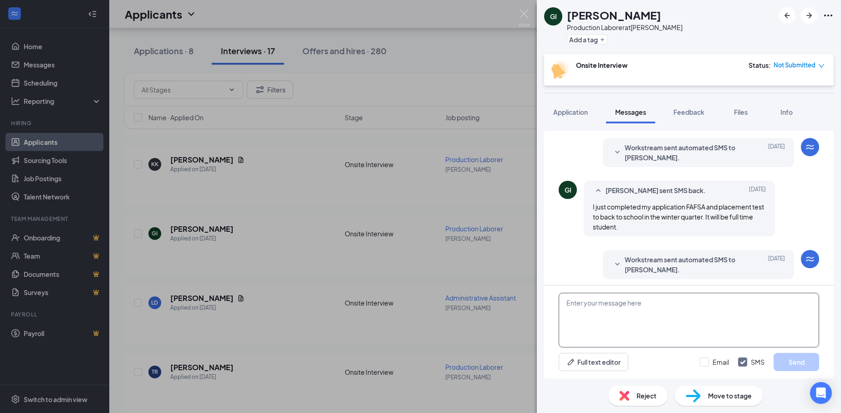
click at [635, 314] on textarea at bounding box center [689, 320] width 260 height 55
type textarea "A"
type textarea "t"
type textarea "Thank you for letting us know. We will remove your application at this time."
click at [705, 368] on div "Email SMS Send" at bounding box center [759, 362] width 119 height 18
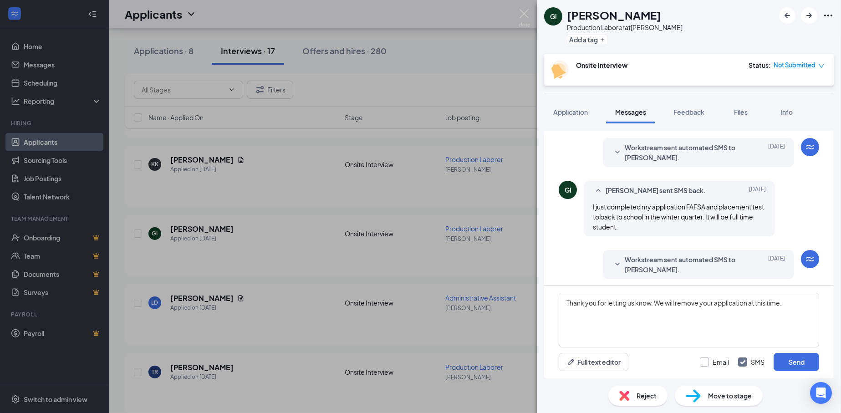
click at [723, 360] on input "Email" at bounding box center [714, 361] width 29 height 9
checkbox input "true"
click at [797, 366] on button "Send" at bounding box center [796, 362] width 46 height 18
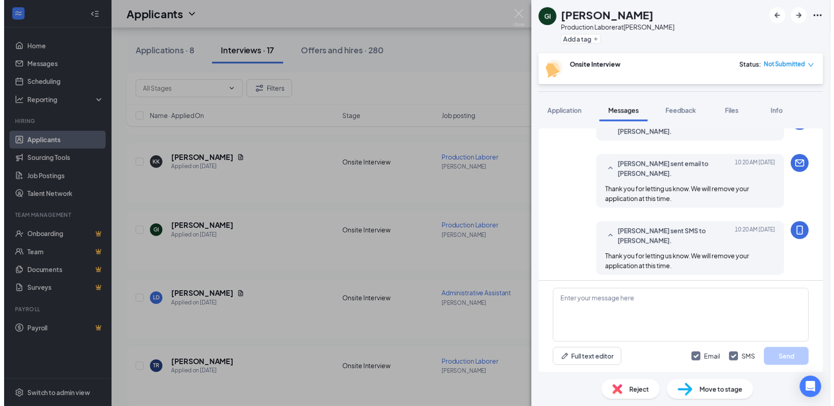
scroll to position [455, 0]
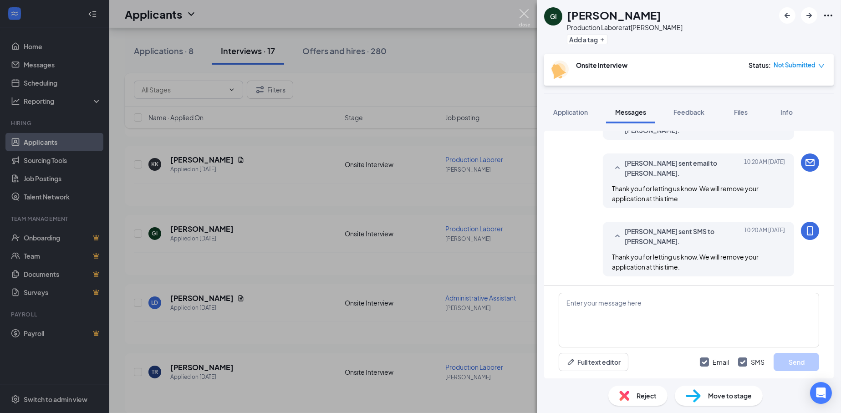
drag, startPoint x: 523, startPoint y: 10, endPoint x: 529, endPoint y: 87, distance: 78.1
click at [523, 10] on img at bounding box center [523, 18] width 11 height 18
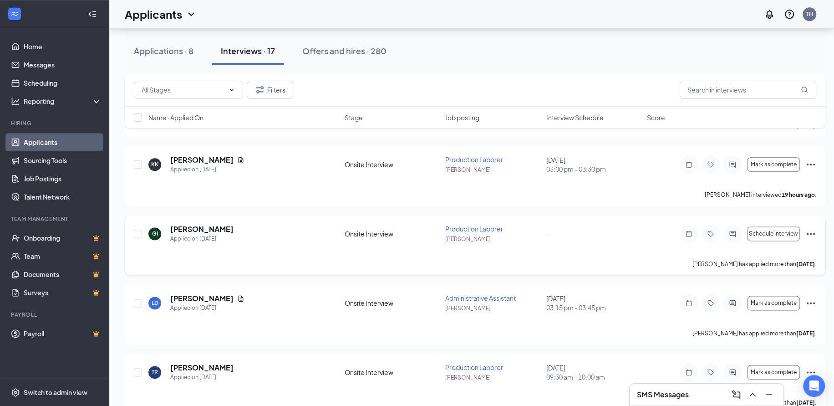
click at [812, 232] on icon "Ellipses" at bounding box center [810, 233] width 11 height 11
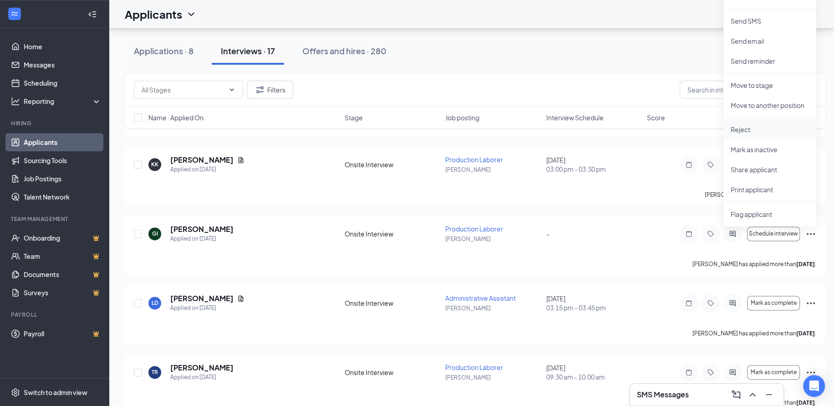
click at [740, 130] on p "Reject" at bounding box center [770, 129] width 78 height 9
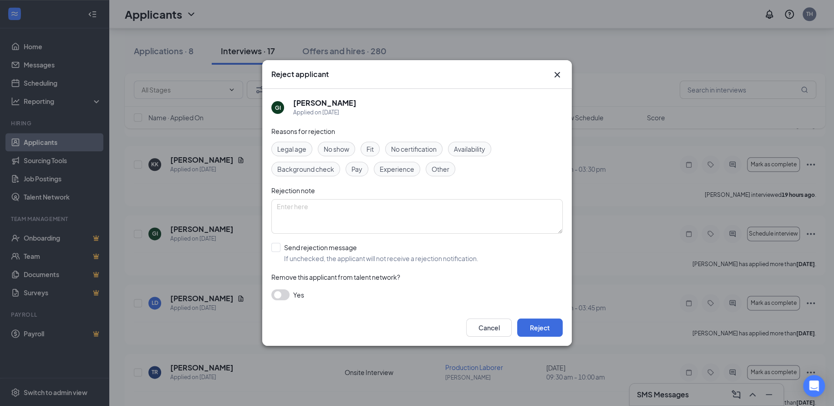
click at [461, 145] on span "Availability" at bounding box center [469, 149] width 31 height 10
click at [422, 218] on textarea at bounding box center [416, 216] width 291 height 35
type textarea "going to college"
click at [546, 321] on button "Reject" at bounding box center [540, 327] width 46 height 18
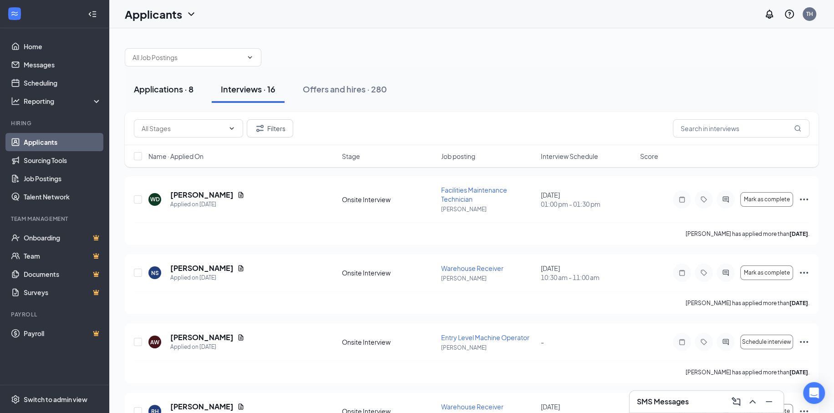
click at [147, 95] on button "Applications · 8" at bounding box center [164, 89] width 78 height 27
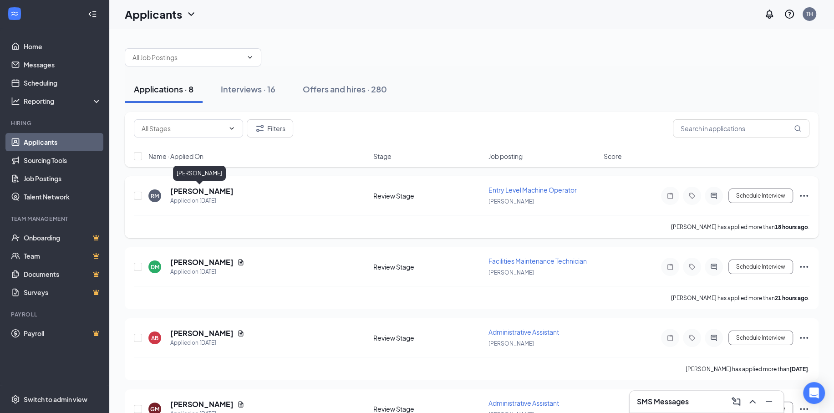
click at [201, 192] on h5 "[PERSON_NAME]" at bounding box center [201, 191] width 63 height 10
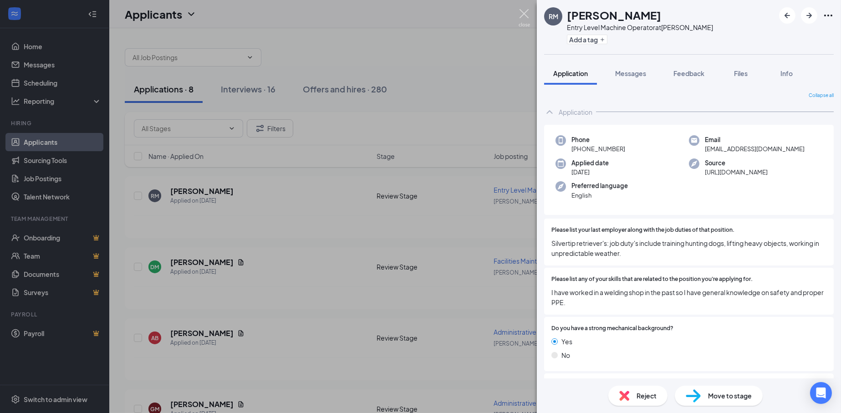
click at [525, 13] on img at bounding box center [523, 18] width 11 height 18
